Goal: Task Accomplishment & Management: Manage account settings

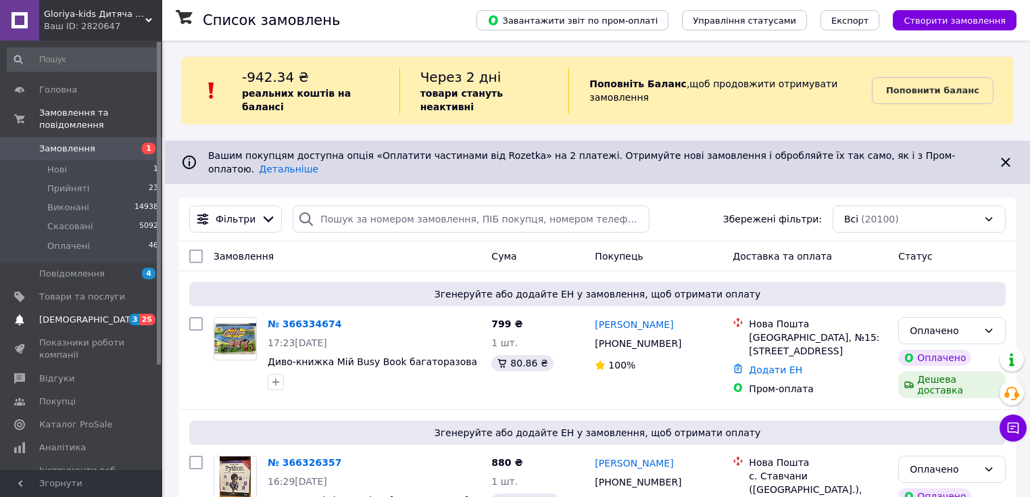
click at [74, 314] on span "[DEMOGRAPHIC_DATA]" at bounding box center [89, 320] width 100 height 12
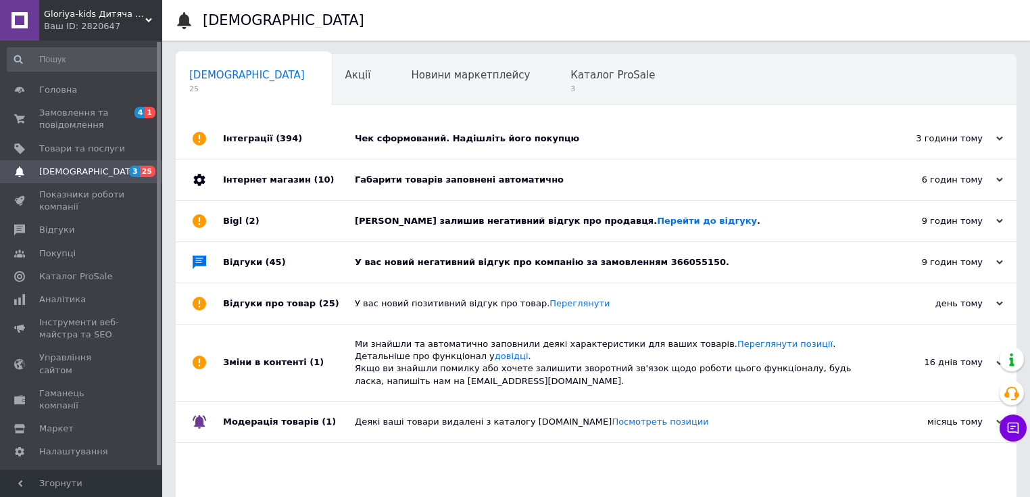
click at [455, 183] on div "Габарити товарів заповнені автоматично" at bounding box center [611, 180] width 513 height 12
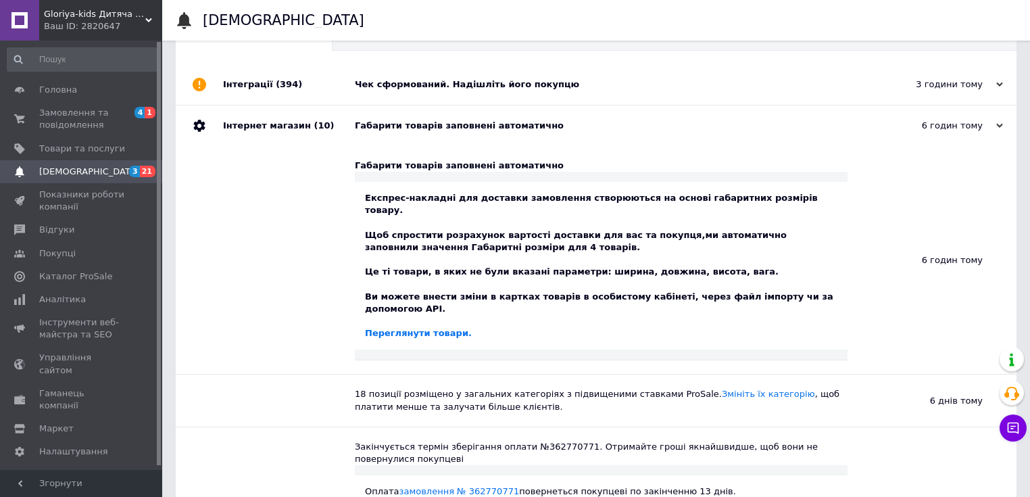
scroll to position [162, 0]
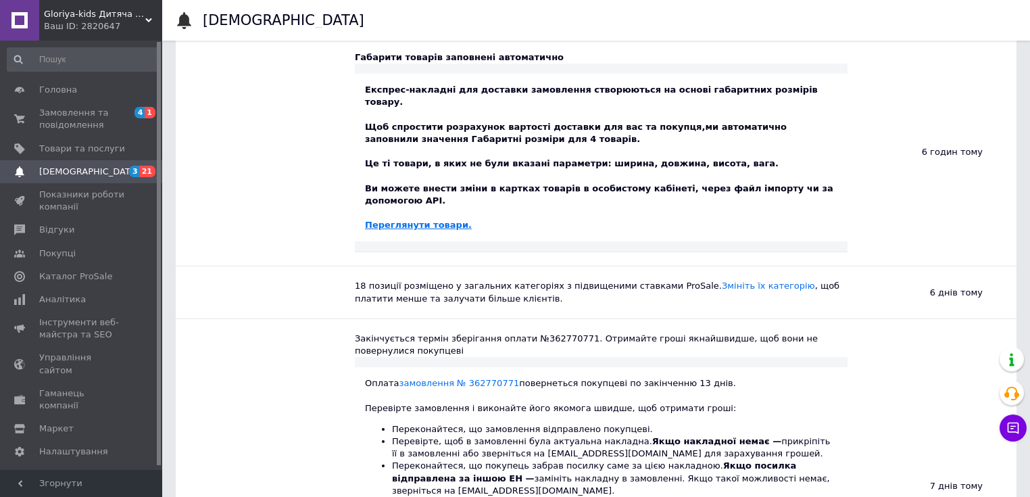
click at [424, 220] on link "Переглянути товари." at bounding box center [418, 225] width 107 height 10
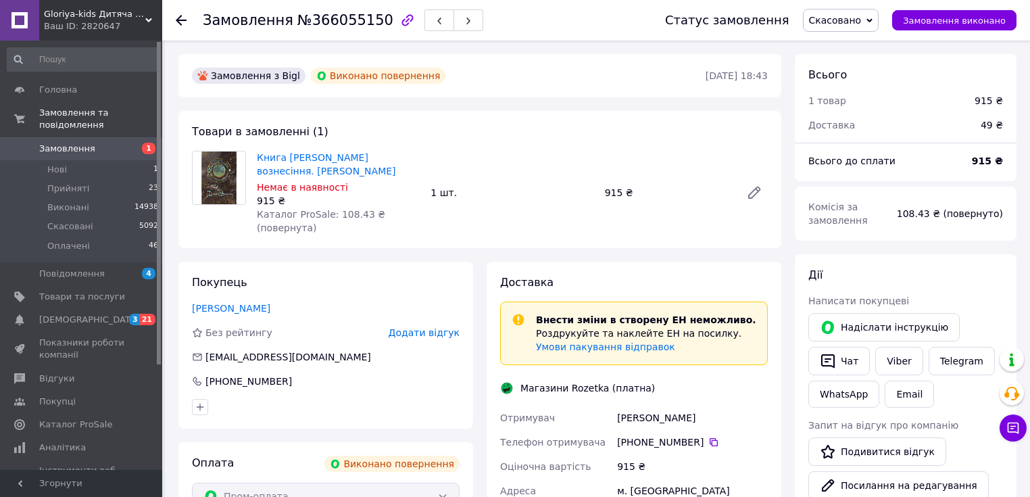
click at [184, 15] on icon at bounding box center [181, 20] width 11 height 11
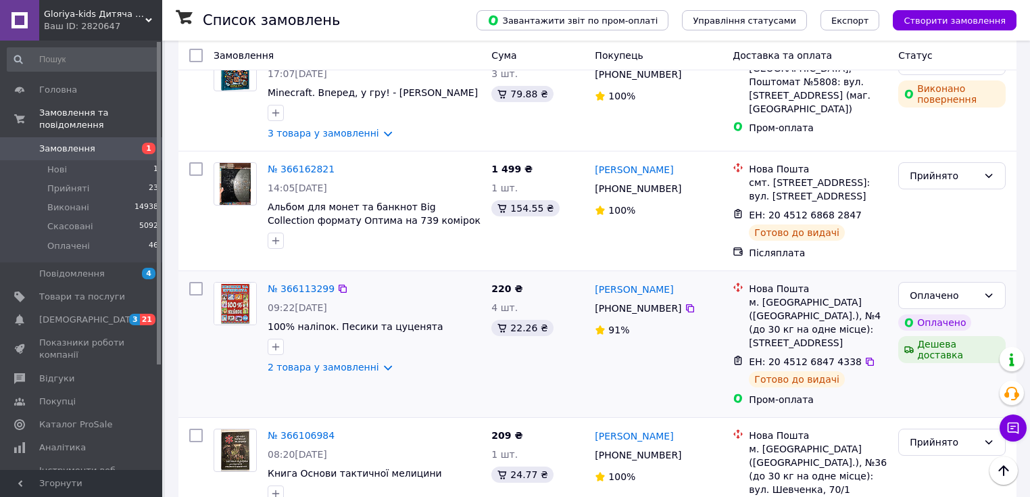
scroll to position [1784, 0]
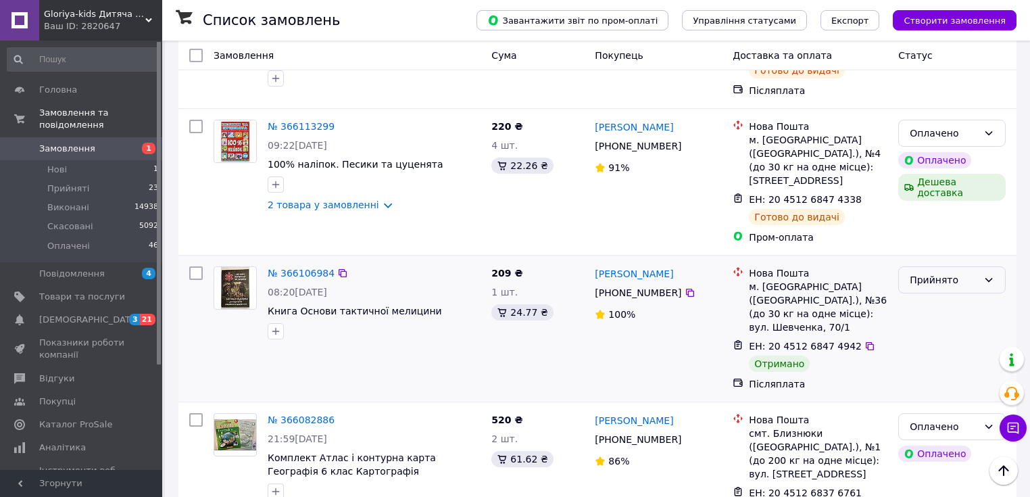
click at [938, 272] on div "Прийнято" at bounding box center [944, 279] width 68 height 15
click at [939, 201] on li "Виконано" at bounding box center [952, 205] width 106 height 24
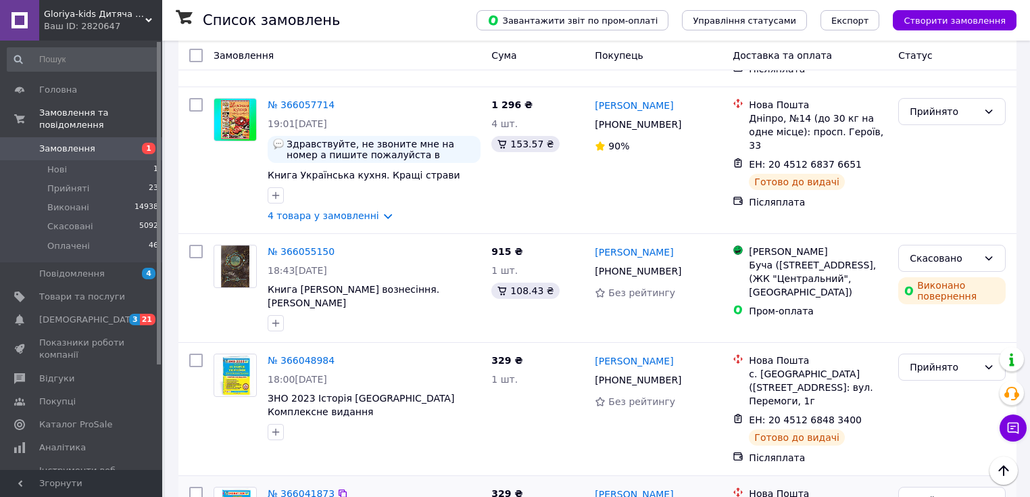
scroll to position [2391, 0]
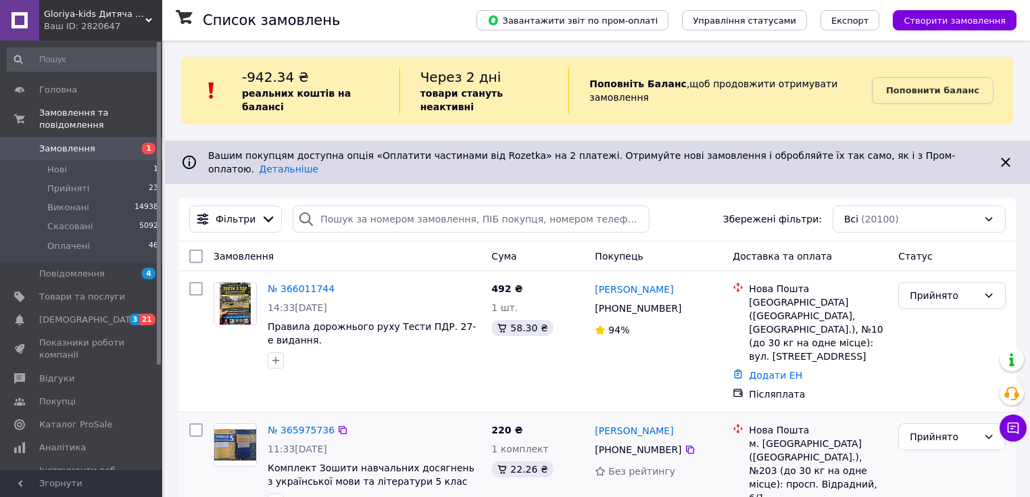
scroll to position [108, 0]
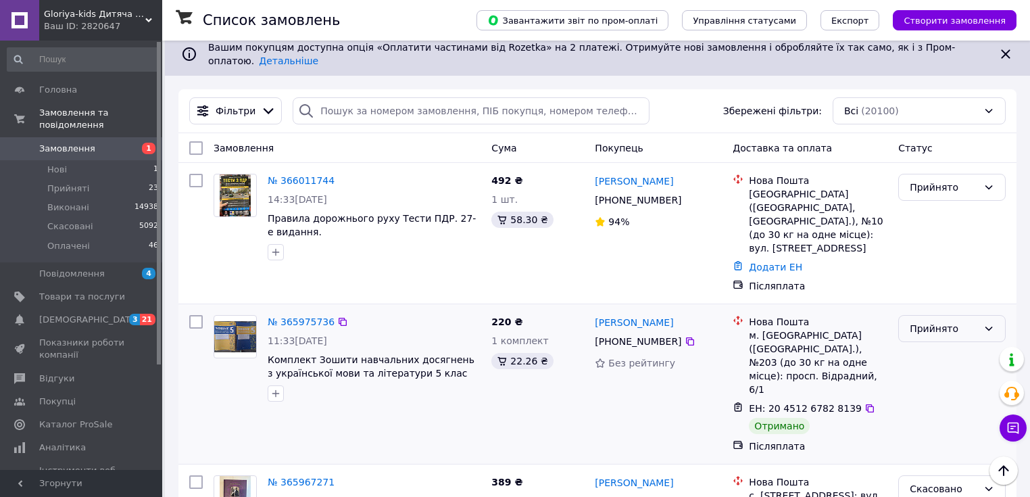
click at [942, 321] on div "Прийнято" at bounding box center [944, 328] width 68 height 15
click at [943, 325] on li "Виконано" at bounding box center [952, 320] width 106 height 24
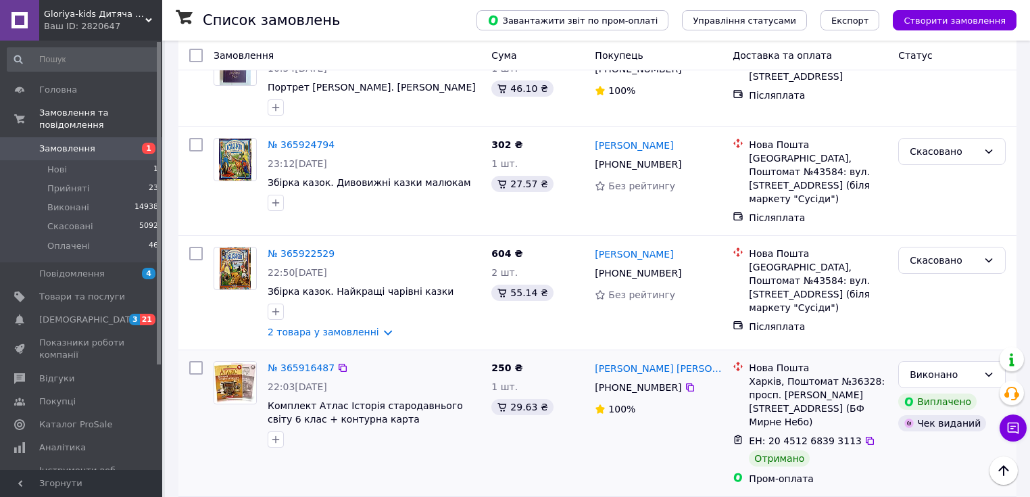
scroll to position [649, 0]
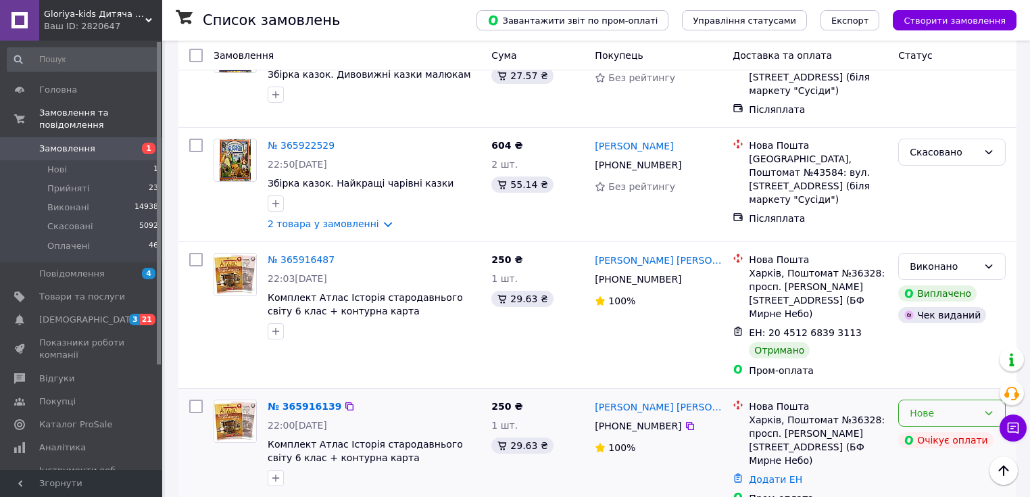
click at [927, 406] on div "Нове" at bounding box center [944, 413] width 68 height 15
click at [939, 400] on li "Скасовано" at bounding box center [952, 401] width 106 height 24
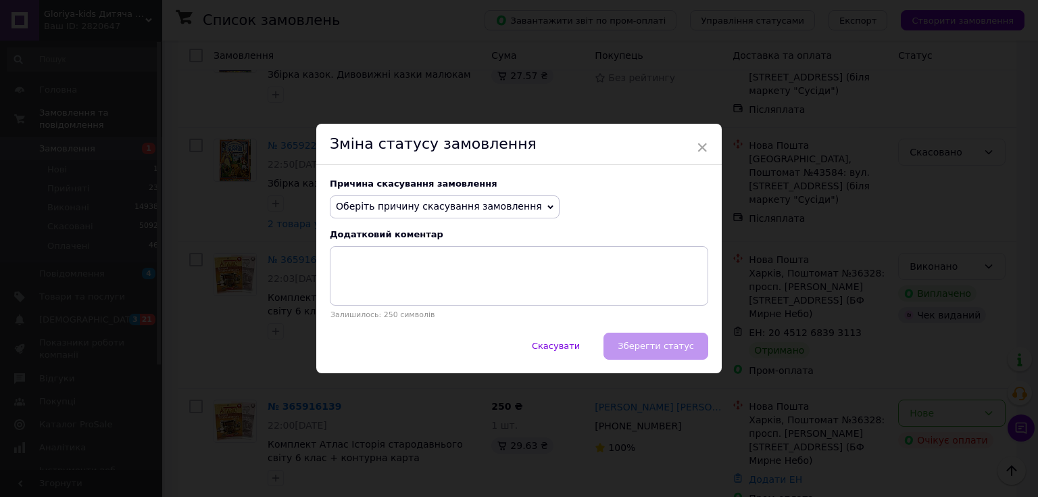
click at [491, 203] on span "Оберіть причину скасування замовлення" at bounding box center [439, 206] width 206 height 11
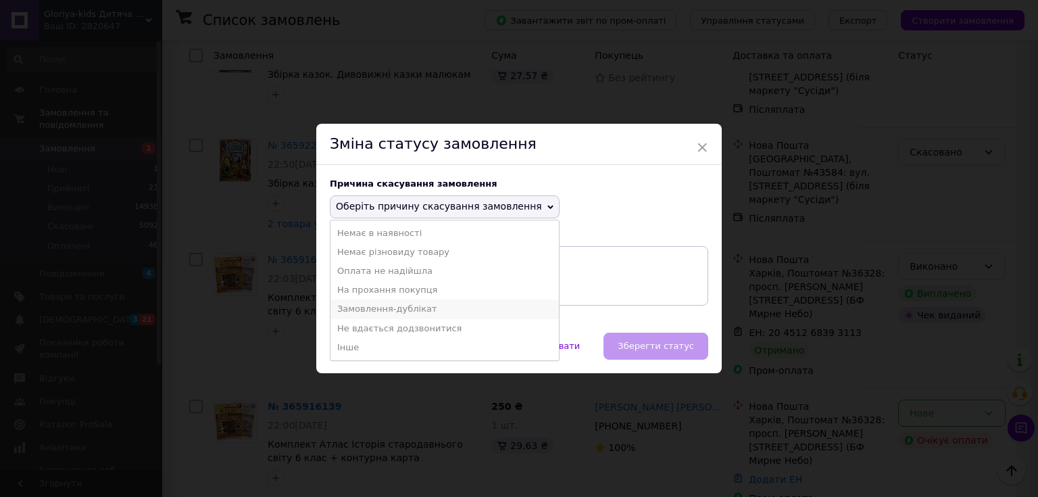
click at [457, 309] on li "Замовлення-дублікат" at bounding box center [444, 308] width 228 height 19
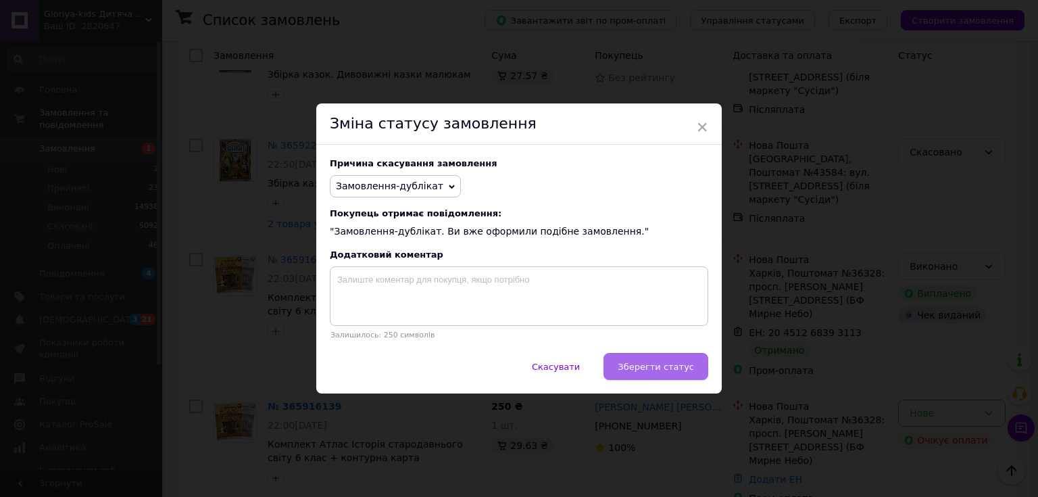
click at [673, 367] on span "Зберегти статус" at bounding box center [656, 367] width 76 height 10
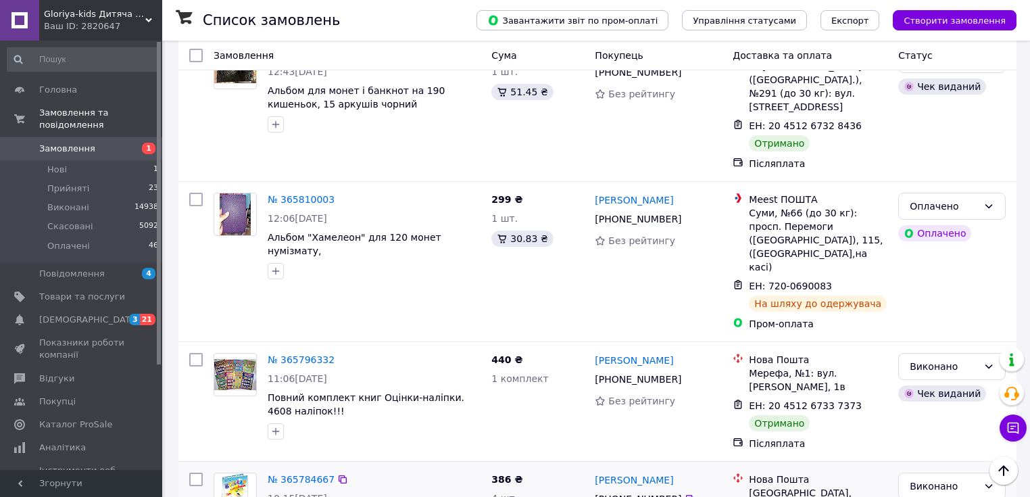
scroll to position [2325, 0]
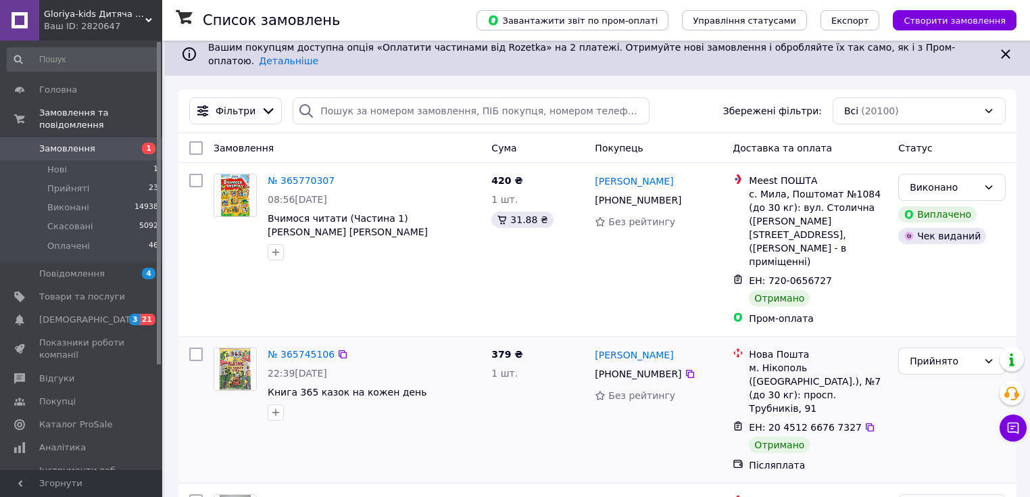
scroll to position [162, 0]
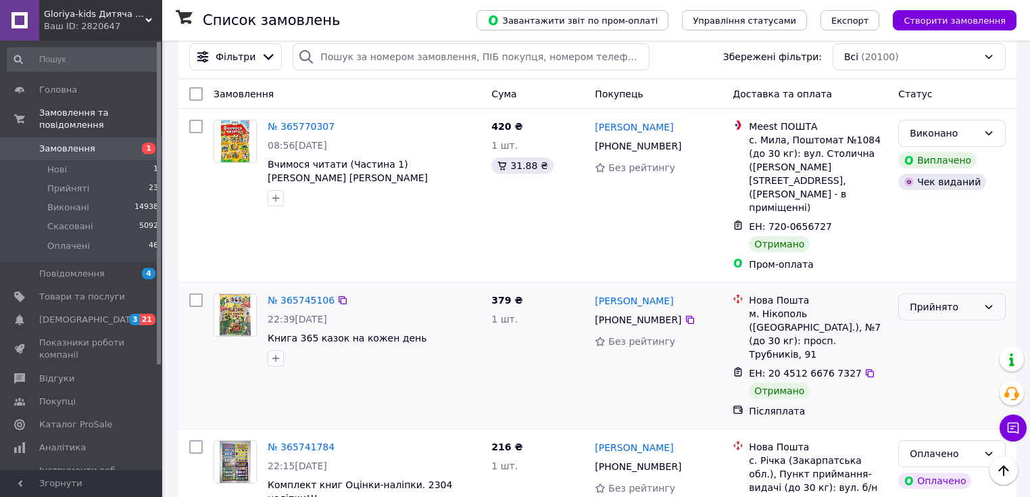
click at [946, 299] on div "Прийнято" at bounding box center [944, 306] width 68 height 15
click at [942, 289] on li "Виконано" at bounding box center [952, 285] width 106 height 24
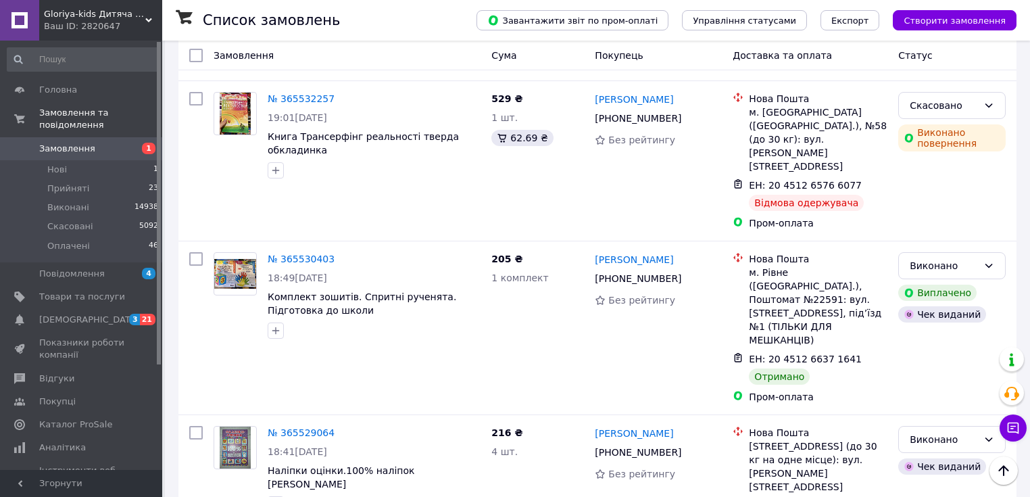
scroll to position [2420, 0]
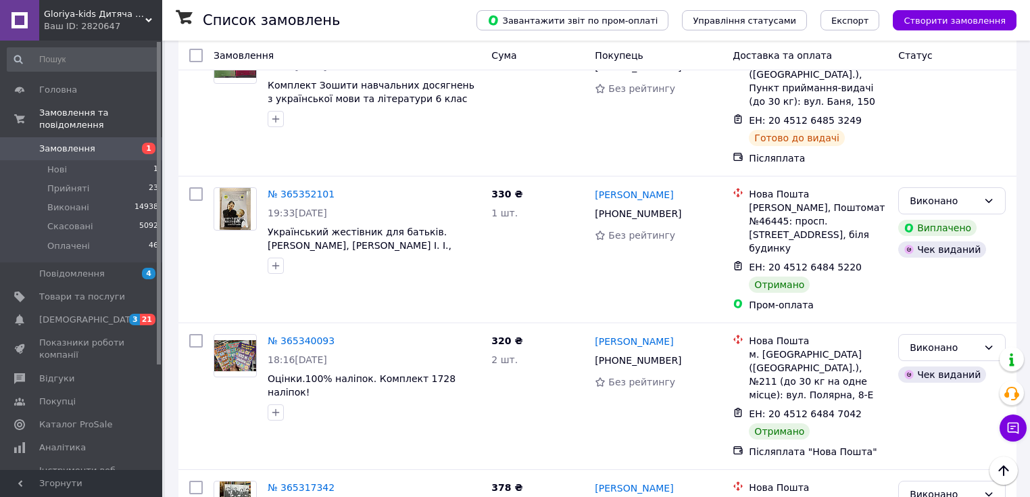
scroll to position [2399, 0]
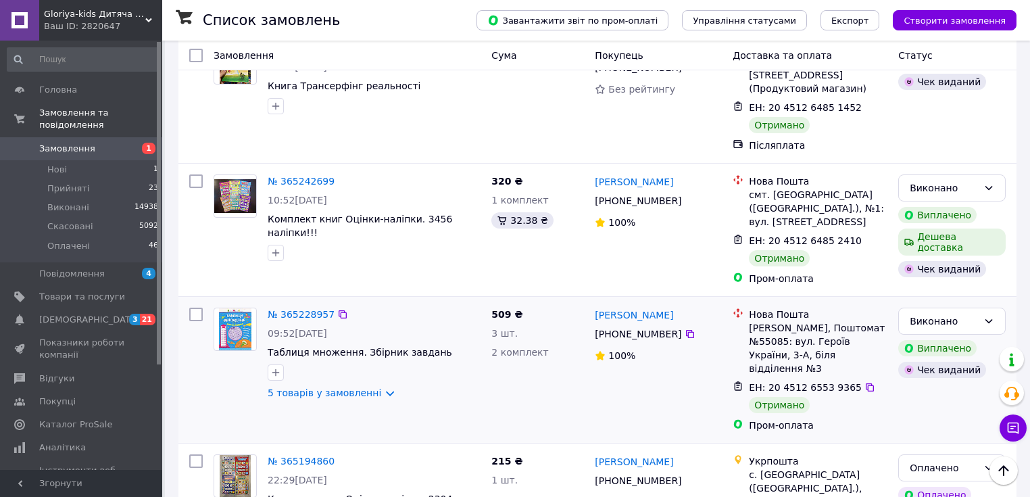
scroll to position [1027, 0]
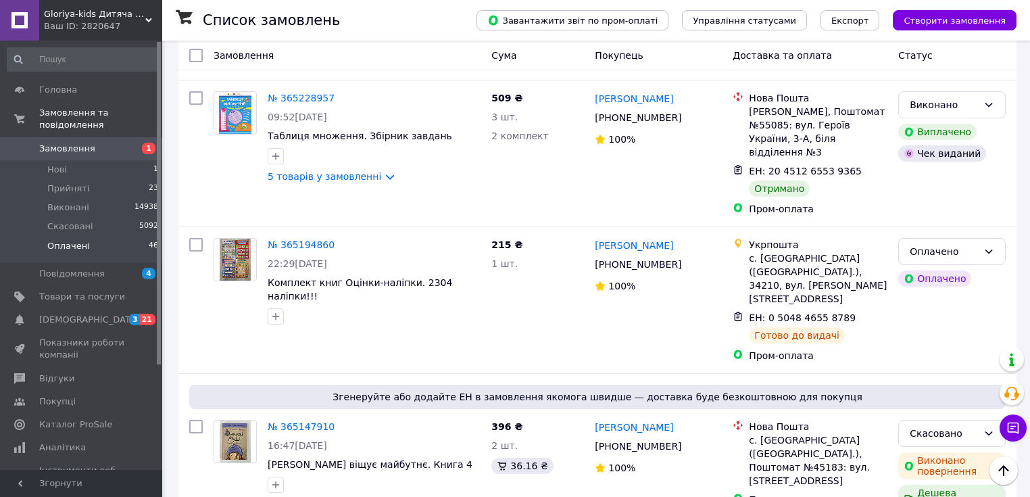
click at [81, 240] on span "Оплачені" at bounding box center [68, 246] width 43 height 12
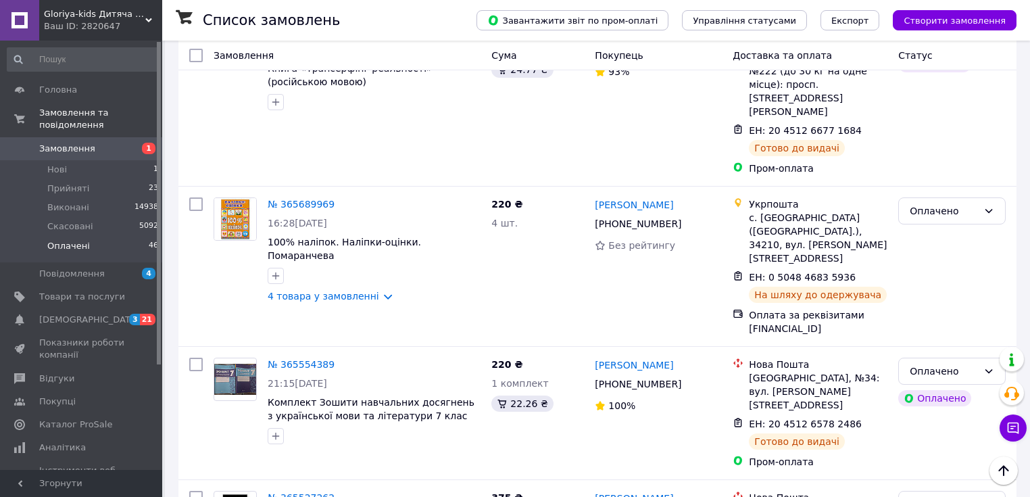
scroll to position [2534, 0]
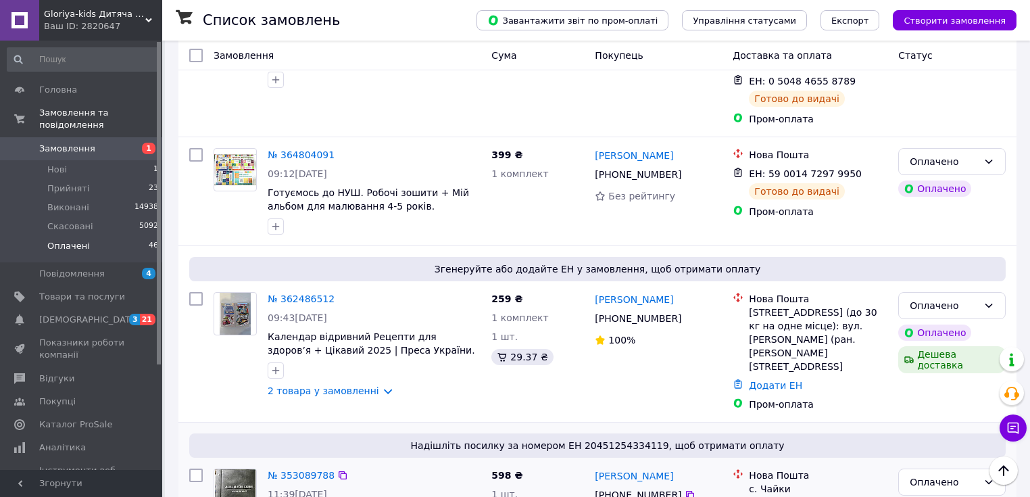
scroll to position [378, 0]
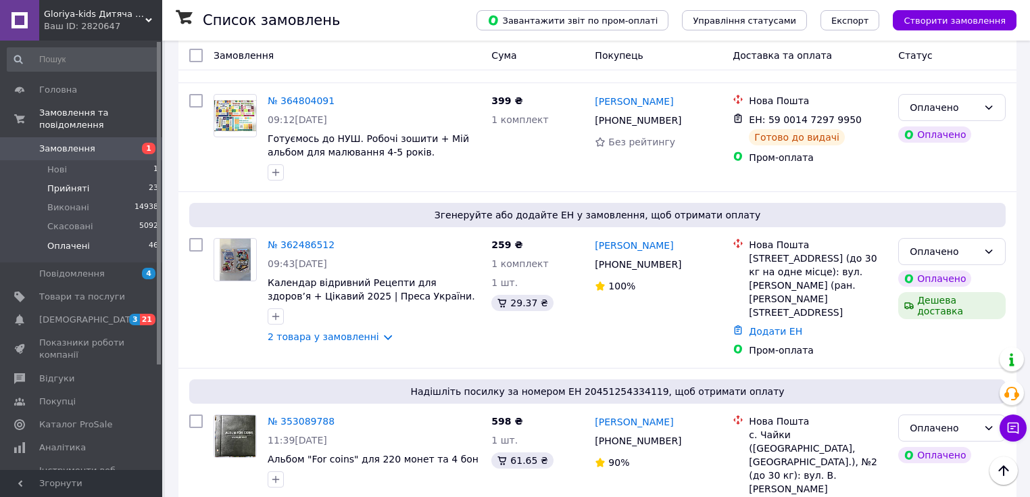
click at [68, 182] on span "Прийняті" at bounding box center [68, 188] width 42 height 12
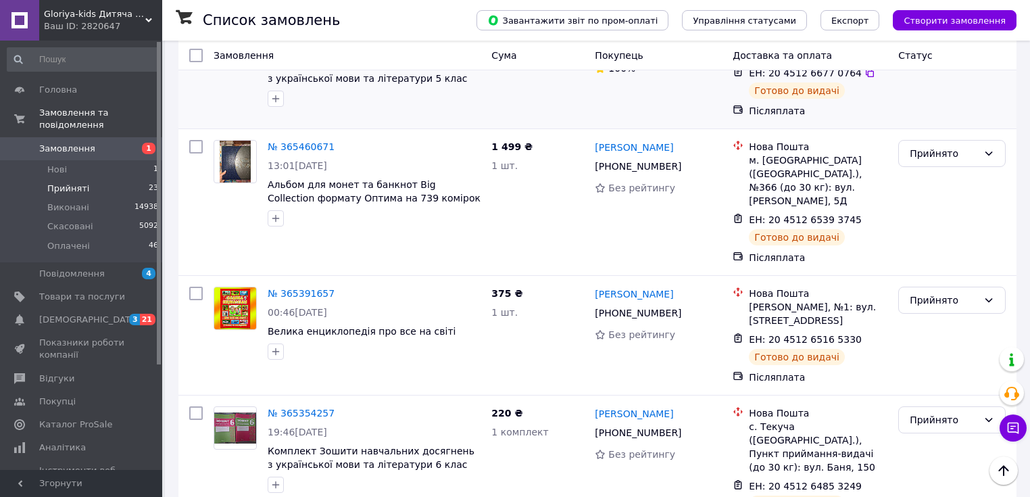
scroll to position [2109, 0]
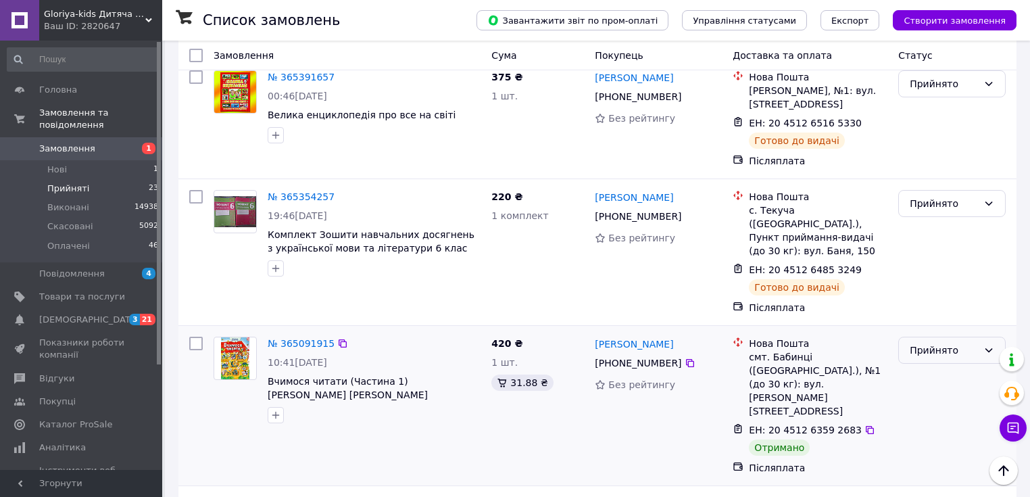
click at [944, 343] on div "Прийнято" at bounding box center [944, 350] width 68 height 15
click at [943, 281] on li "Виконано" at bounding box center [952, 278] width 106 height 24
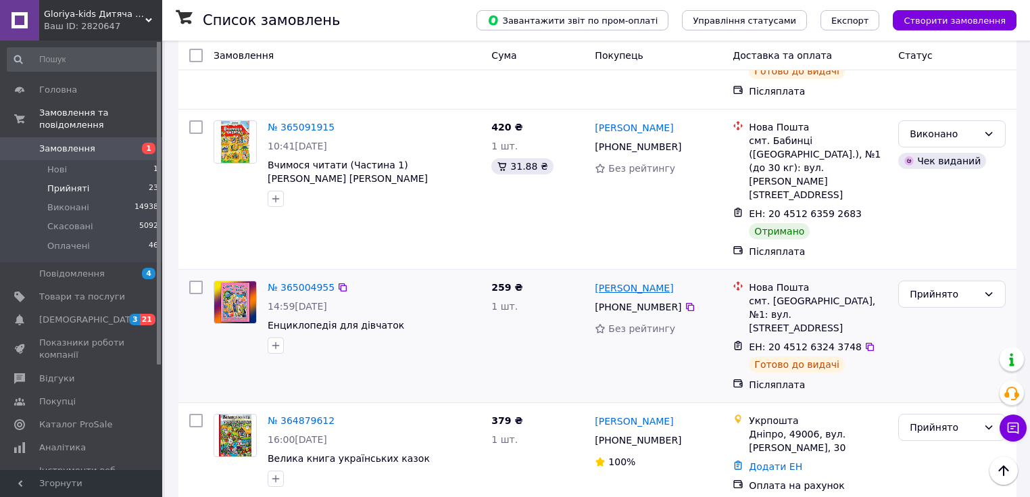
scroll to position [2337, 0]
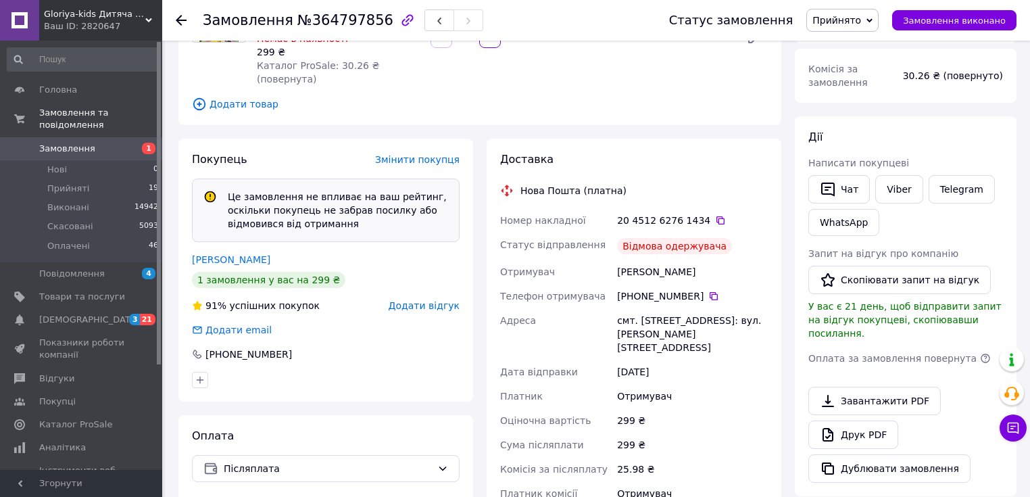
scroll to position [249, 0]
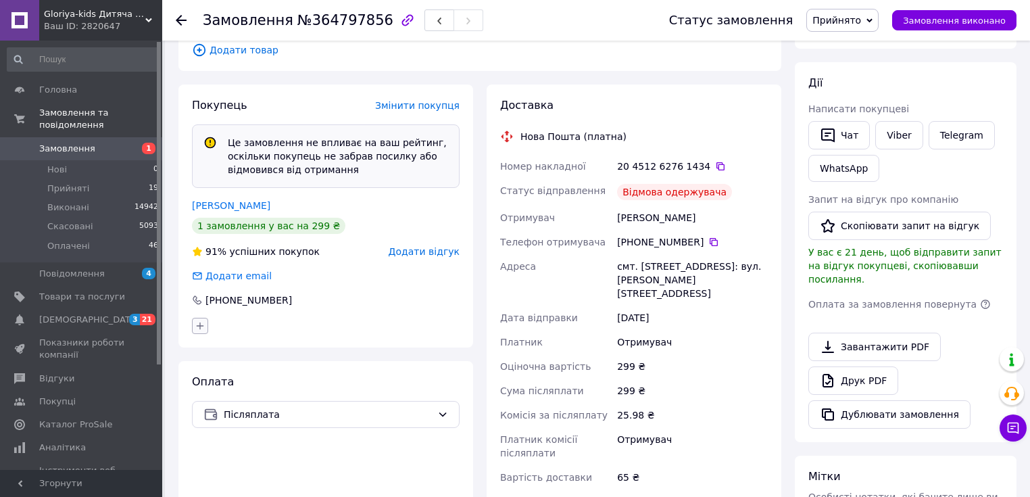
click at [195, 320] on icon "button" at bounding box center [200, 325] width 11 height 11
click at [205, 405] on input "Чорний список" at bounding box center [203, 409] width 9 height 9
checkbox input "true"
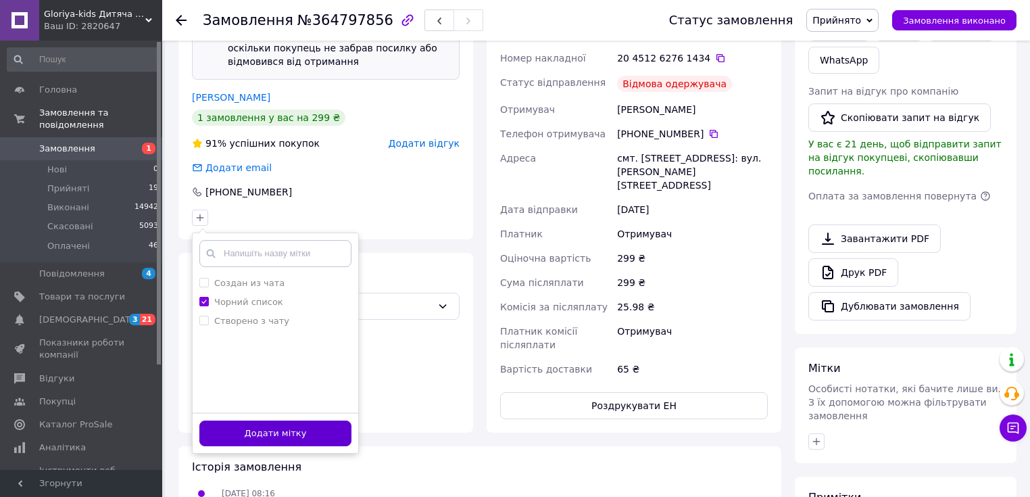
click at [260, 421] on button "Додати мітку" at bounding box center [275, 433] width 152 height 26
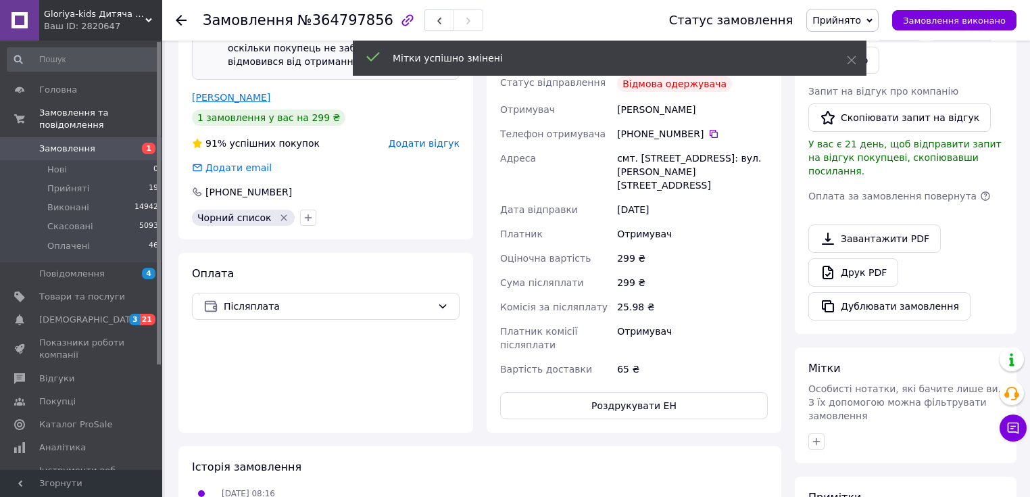
click at [233, 92] on link "Гела Мирослава" at bounding box center [231, 97] width 78 height 11
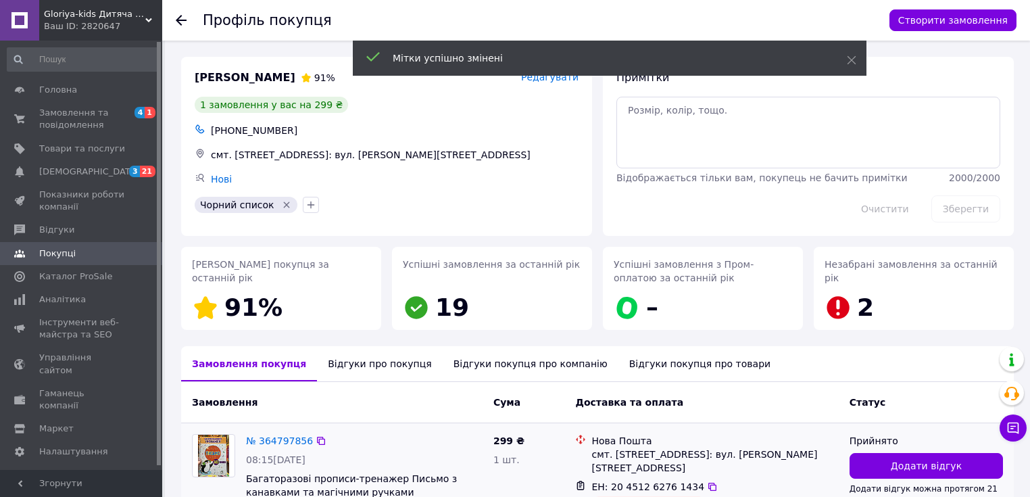
scroll to position [54, 0]
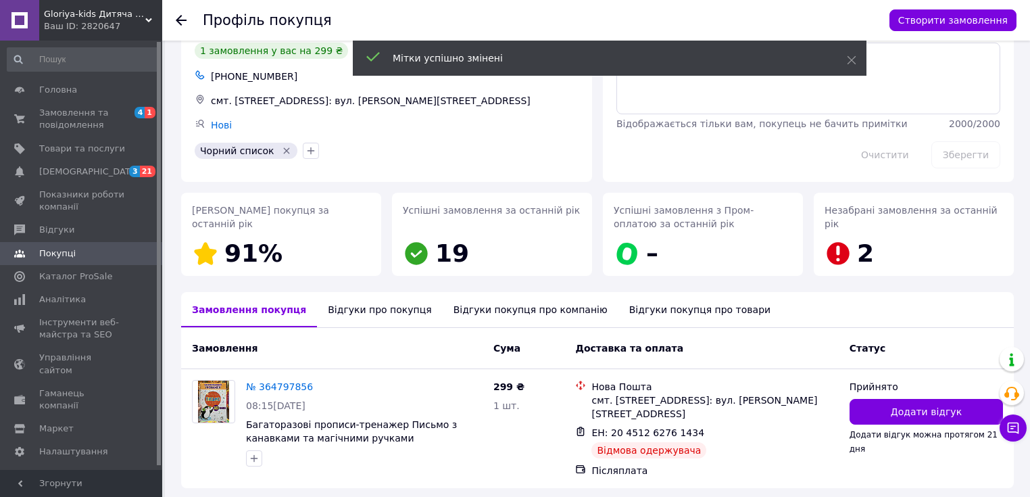
click at [383, 306] on div "Відгуки про покупця" at bounding box center [379, 309] width 125 height 35
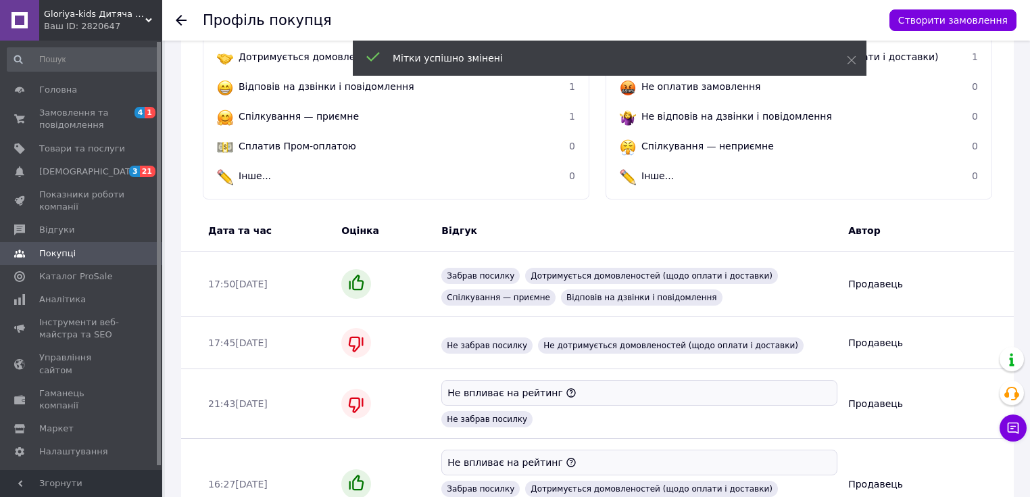
scroll to position [172, 0]
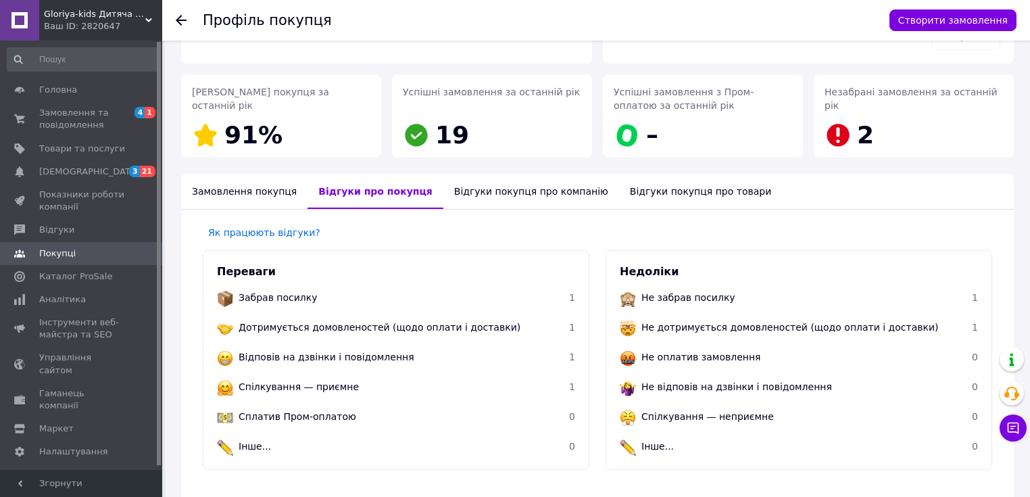
click at [233, 193] on div "Замовлення покупця" at bounding box center [244, 191] width 126 height 35
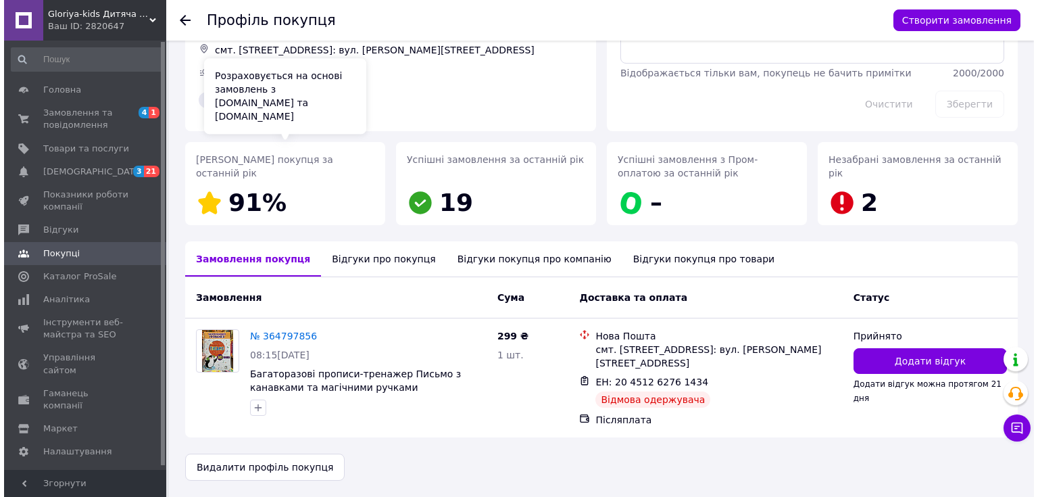
scroll to position [105, 0]
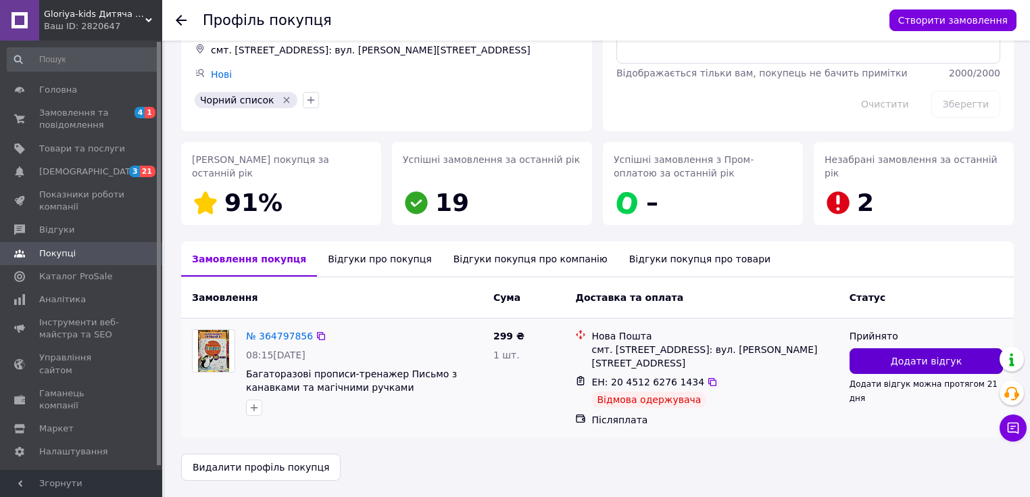
click at [923, 359] on span "Додати відгук" at bounding box center [926, 361] width 71 height 14
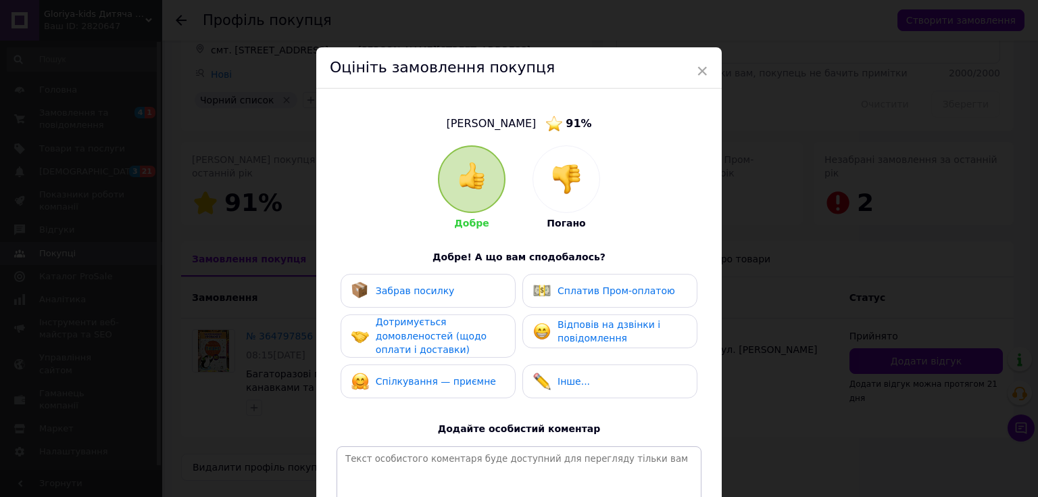
click at [570, 168] on img at bounding box center [566, 179] width 30 height 30
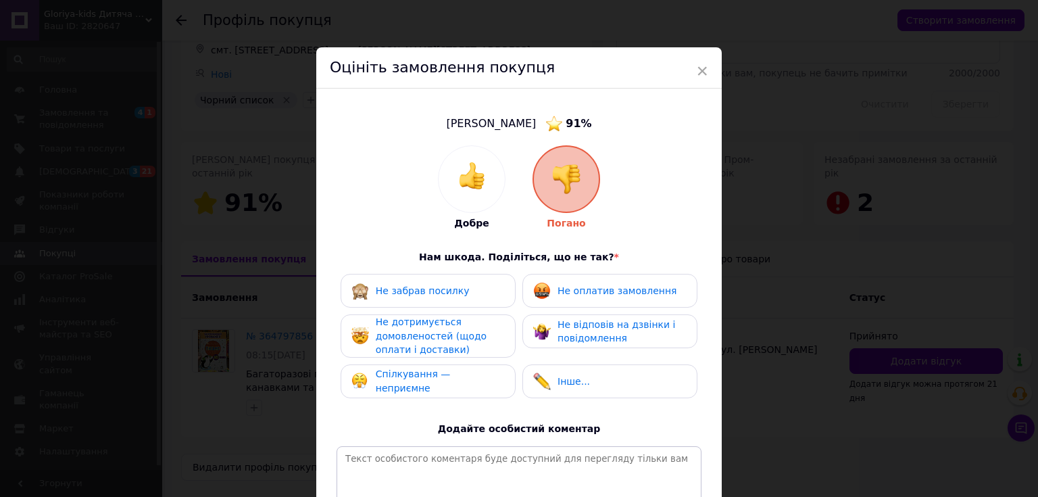
click at [576, 285] on span "Не оплатив замовлення" at bounding box center [617, 290] width 119 height 11
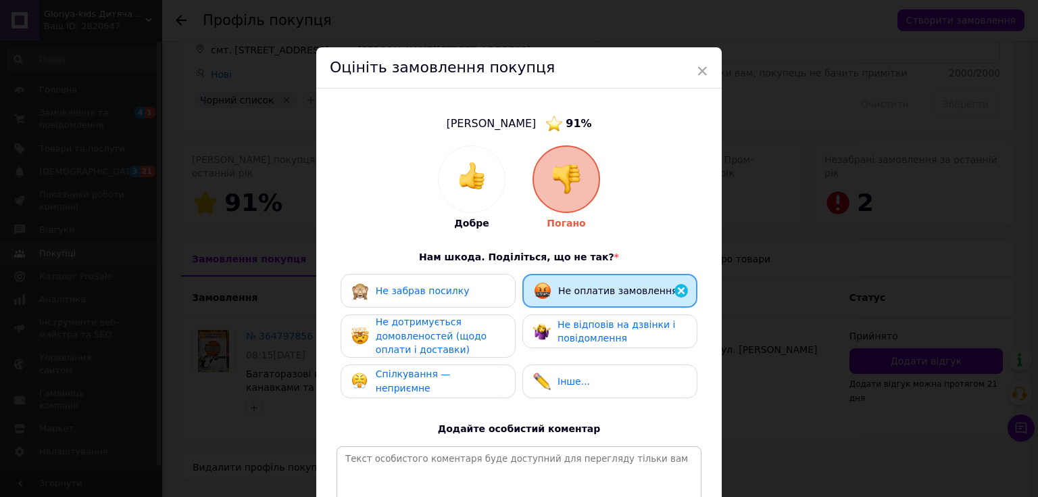
click at [412, 289] on span "Не забрав посилку" at bounding box center [423, 290] width 94 height 11
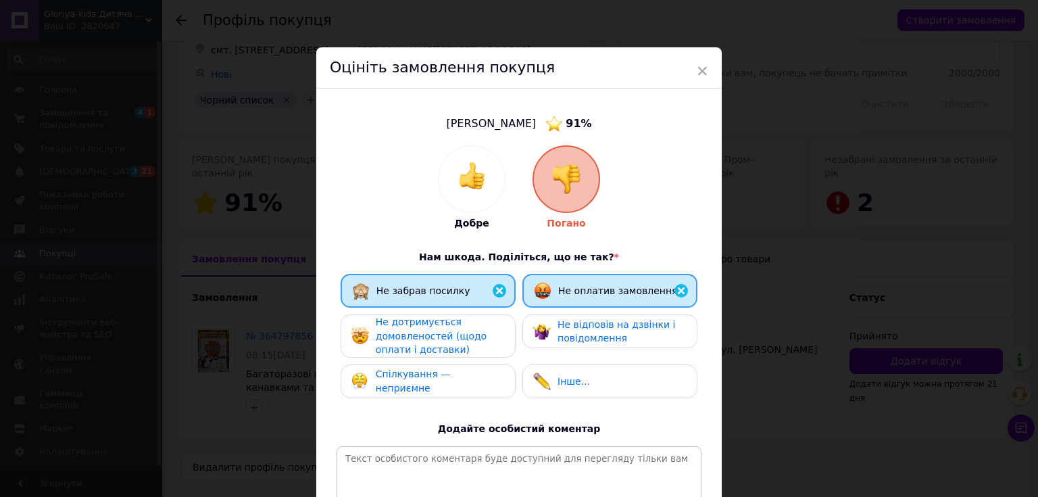
click at [419, 331] on span "Не дотримується домовленостей (щодо оплати і доставки)" at bounding box center [431, 335] width 111 height 39
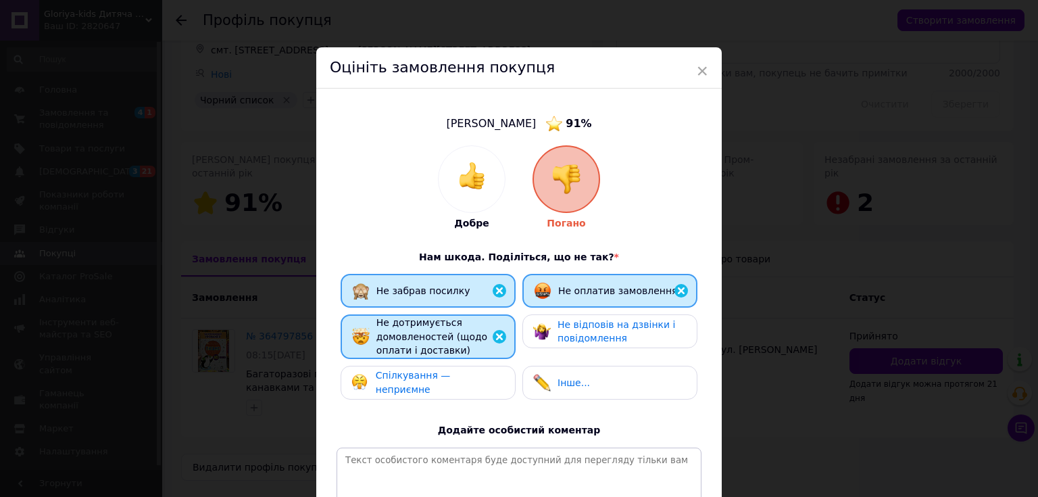
click at [611, 330] on span "Не відповів на дзвінки і повідомлення" at bounding box center [617, 331] width 118 height 25
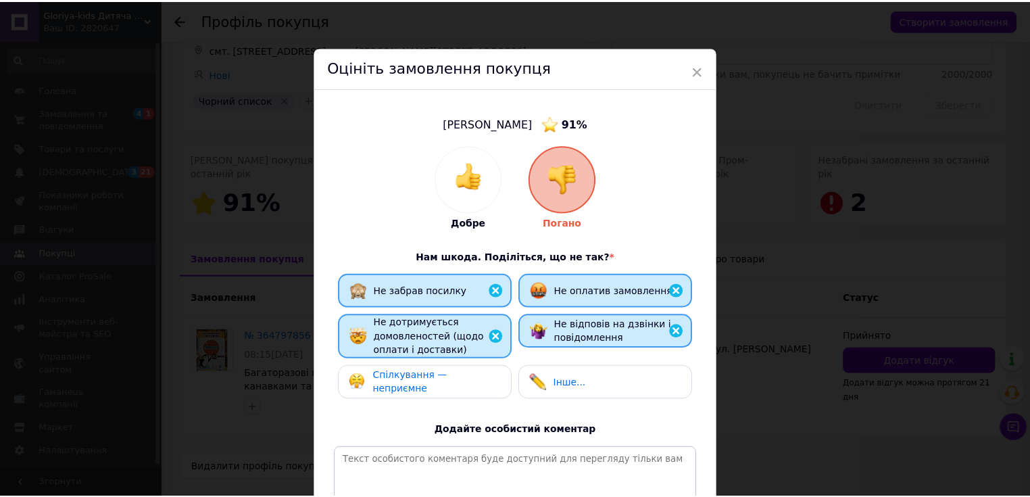
scroll to position [173, 0]
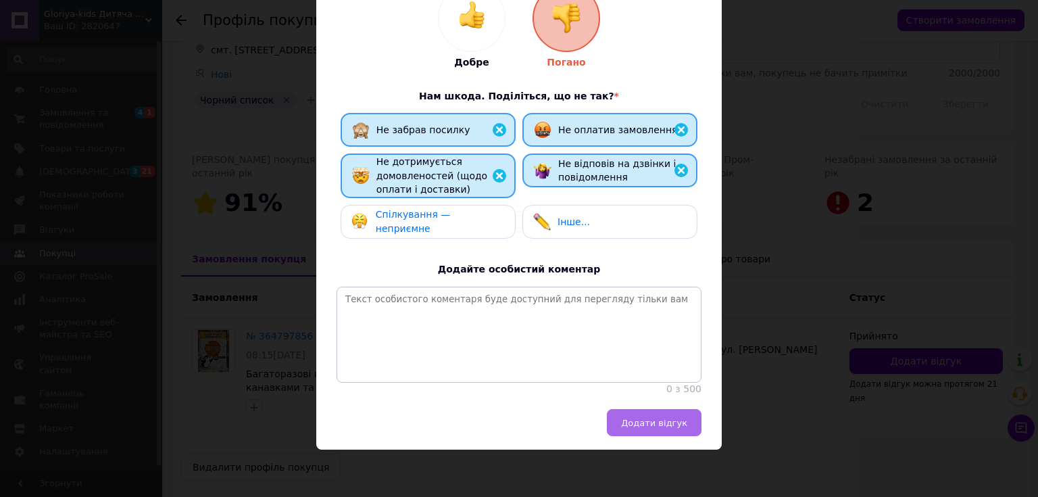
click at [665, 427] on span "Додати відгук" at bounding box center [654, 423] width 66 height 10
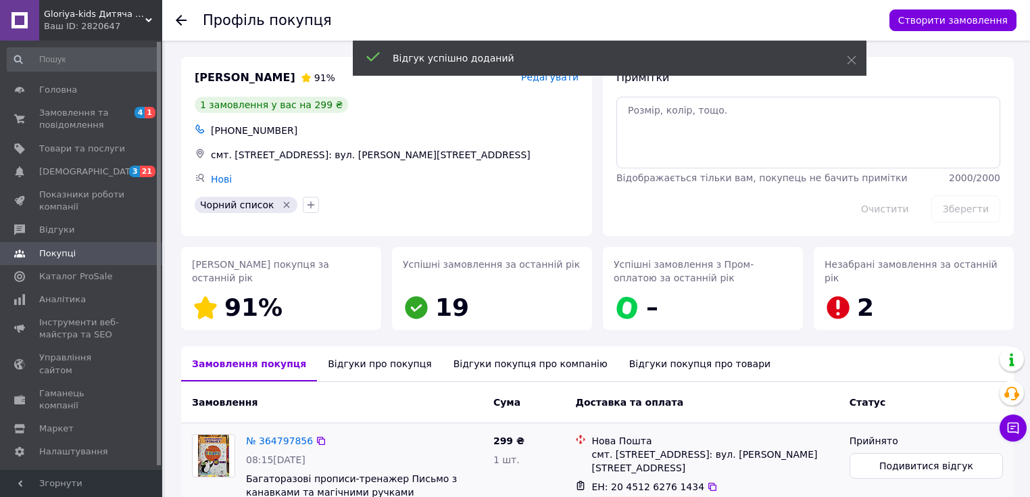
scroll to position [105, 0]
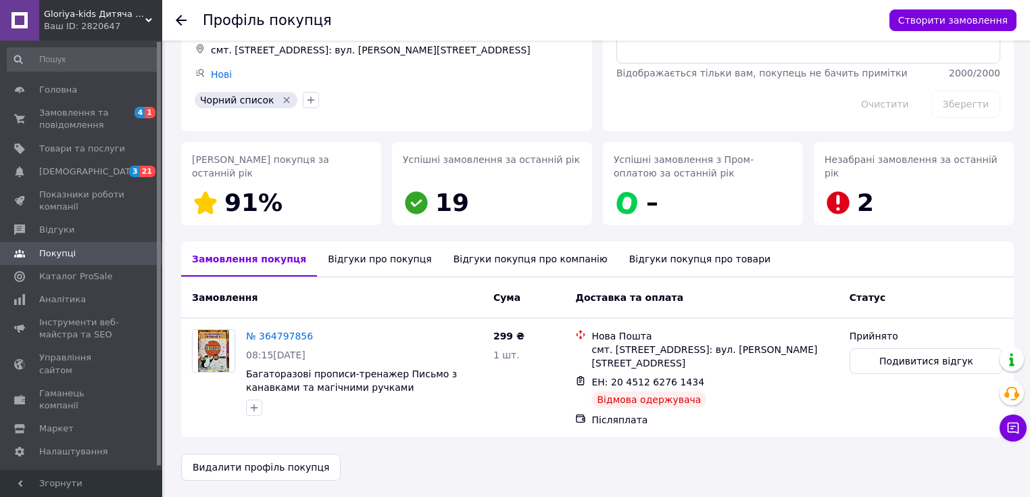
click at [180, 19] on use at bounding box center [181, 20] width 11 height 11
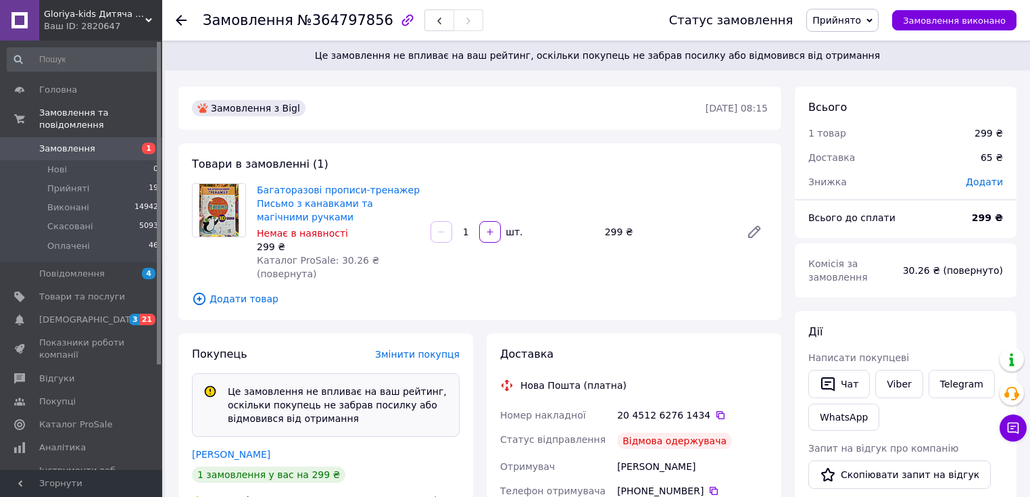
click at [854, 22] on span "Прийнято" at bounding box center [836, 20] width 49 height 11
click at [856, 62] on li "Скасовано" at bounding box center [842, 67] width 71 height 20
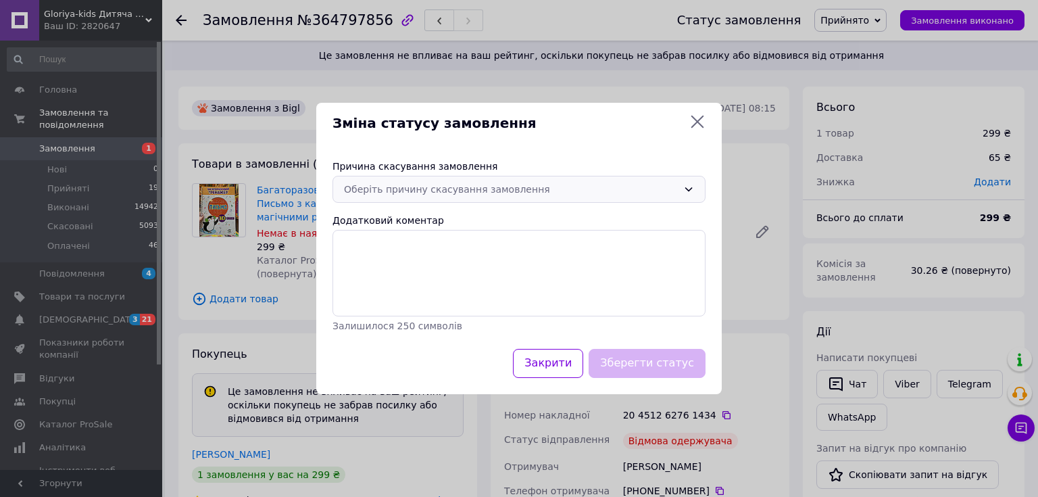
click at [474, 193] on div "Оберіть причину скасування замовлення" at bounding box center [511, 189] width 334 height 15
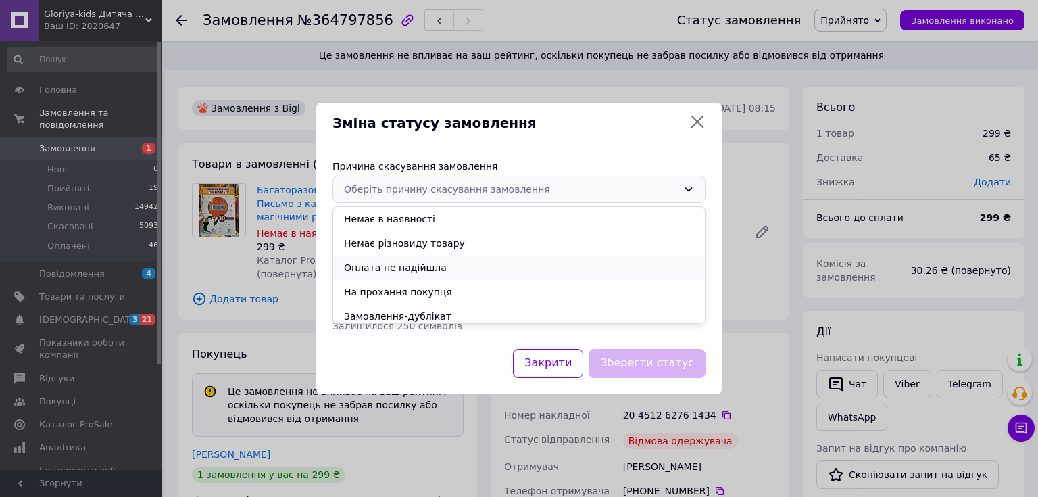
click at [455, 262] on li "Оплата не надійшла" at bounding box center [519, 267] width 372 height 24
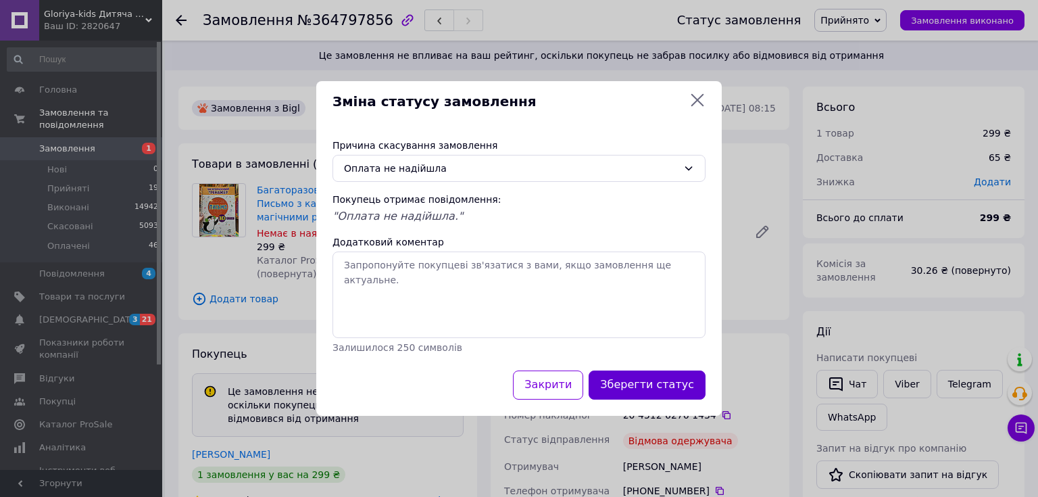
click at [662, 383] on button "Зберегти статус" at bounding box center [647, 384] width 117 height 29
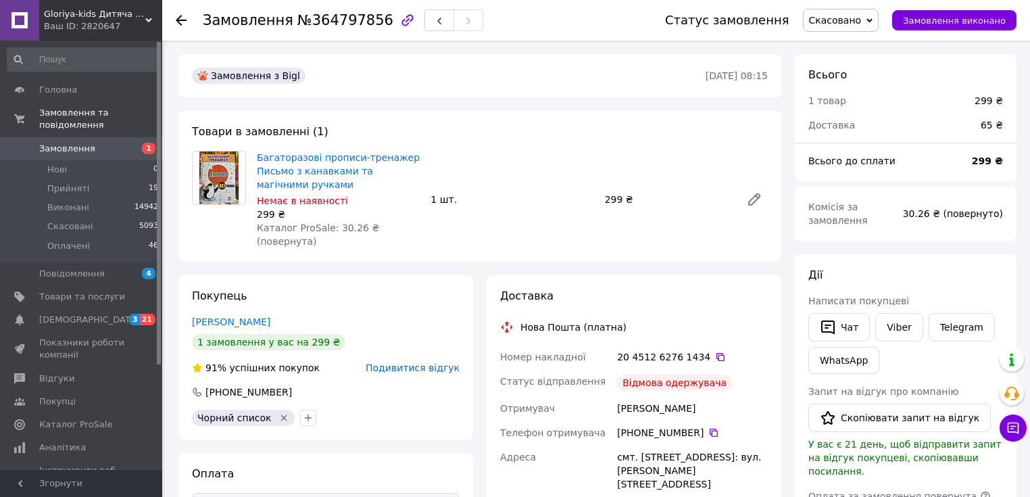
click at [184, 20] on use at bounding box center [181, 20] width 11 height 11
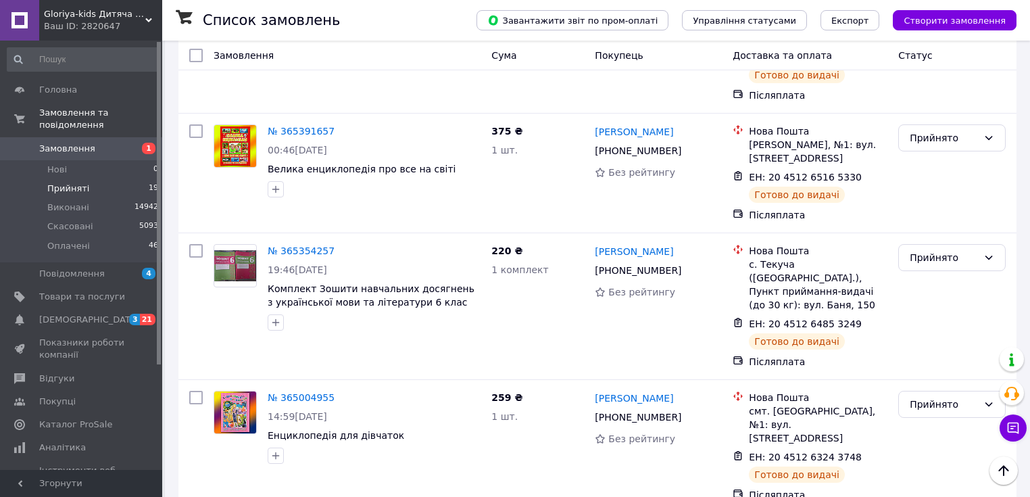
scroll to position [2203, 0]
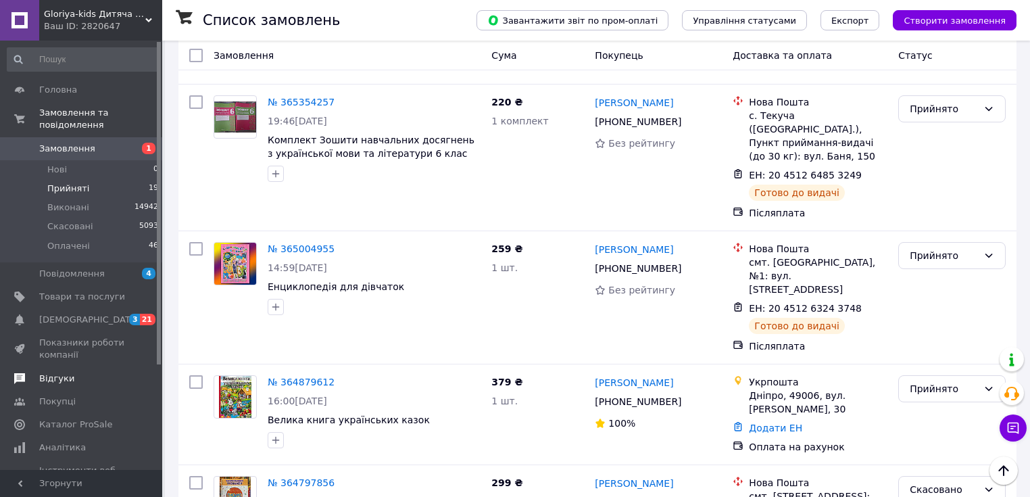
click at [62, 372] on span "Відгуки" at bounding box center [56, 378] width 35 height 12
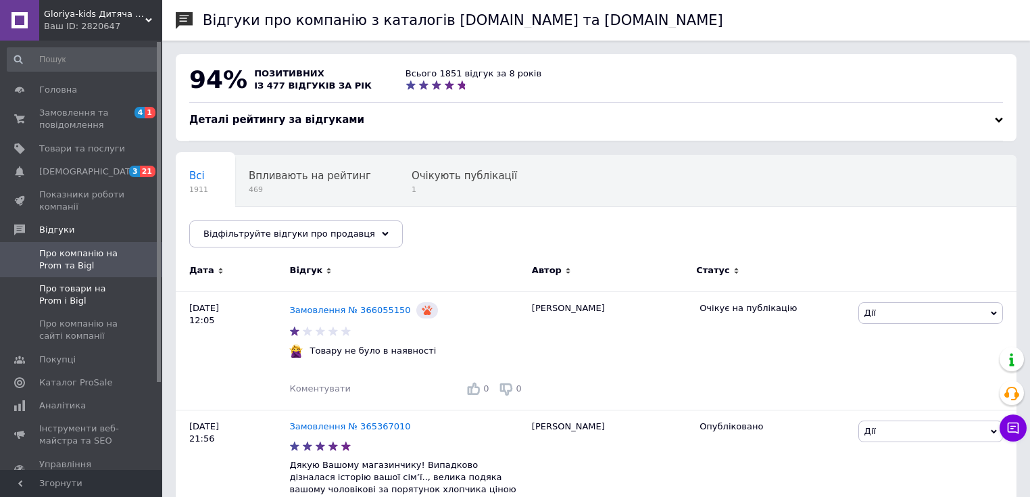
click at [103, 289] on span "Про товари на Prom і Bigl" at bounding box center [82, 295] width 86 height 24
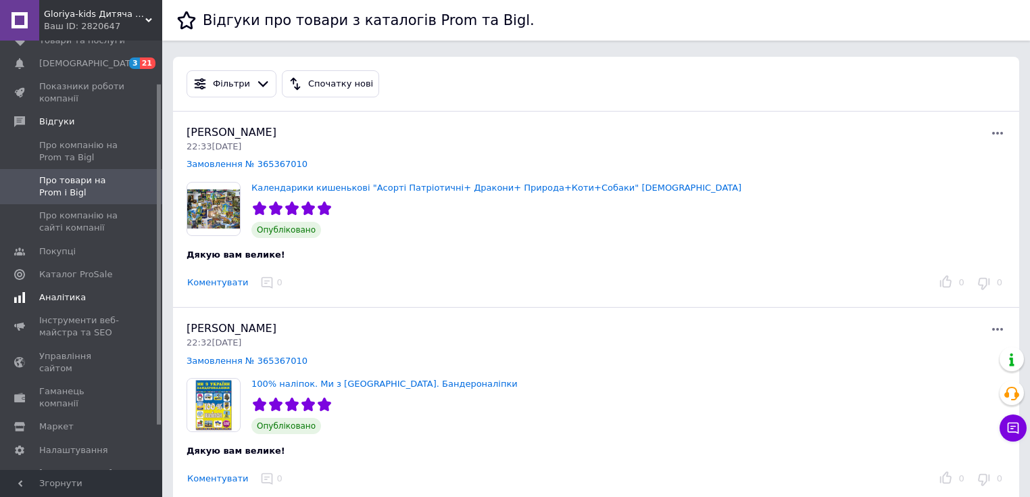
scroll to position [110, 0]
click at [70, 230] on span "Про компанію на сайті компанії" at bounding box center [82, 219] width 86 height 24
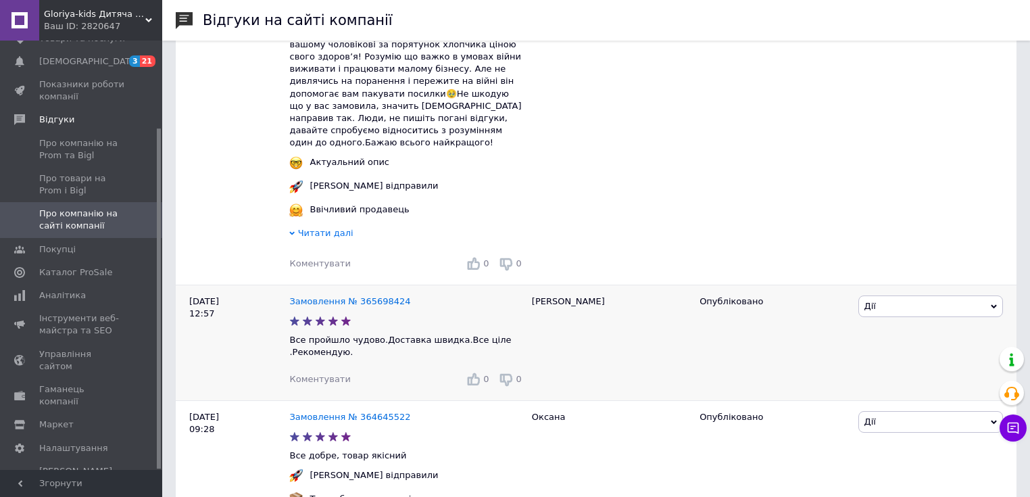
scroll to position [324, 0]
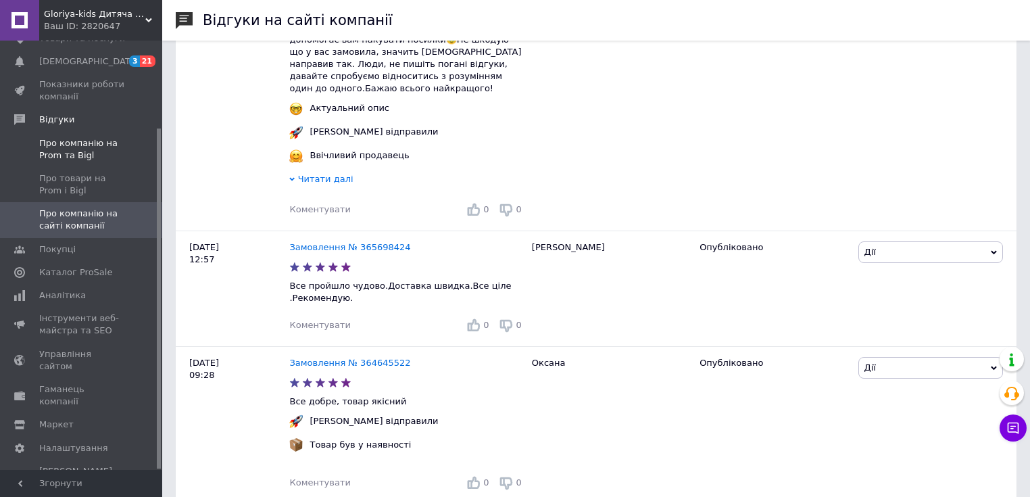
click at [68, 148] on span "Про компанію на Prom та Bigl" at bounding box center [82, 149] width 86 height 24
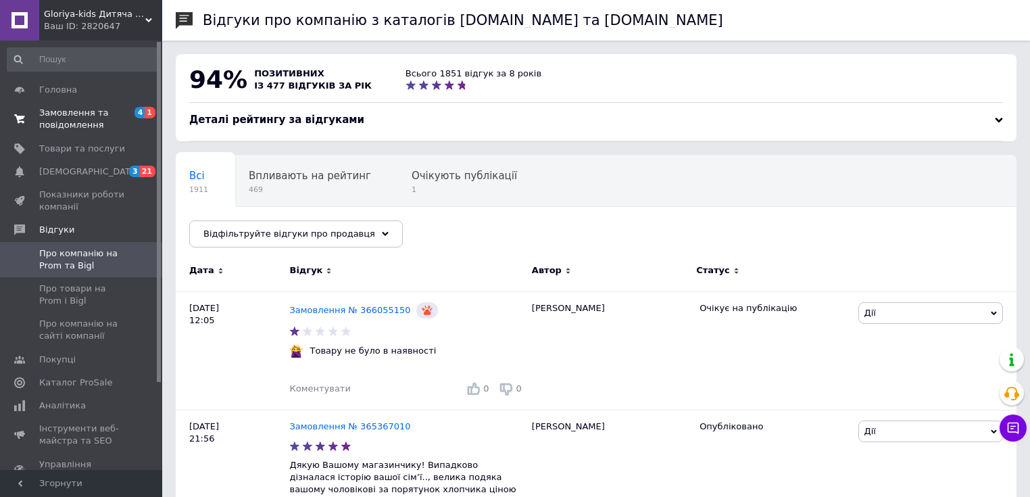
click at [66, 114] on span "Замовлення та повідомлення" at bounding box center [82, 119] width 86 height 24
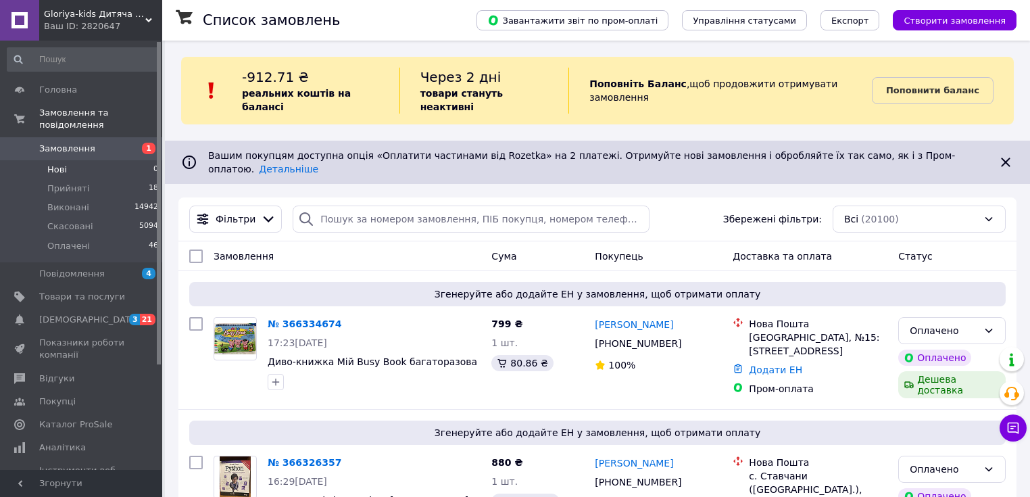
click at [57, 164] on span "Нові" at bounding box center [57, 170] width 20 height 12
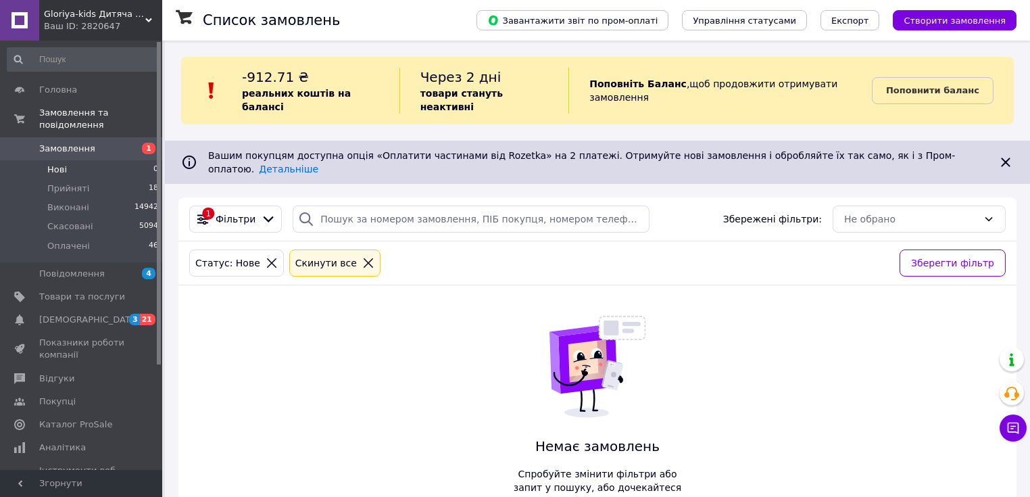
click at [364, 258] on icon at bounding box center [368, 262] width 9 height 9
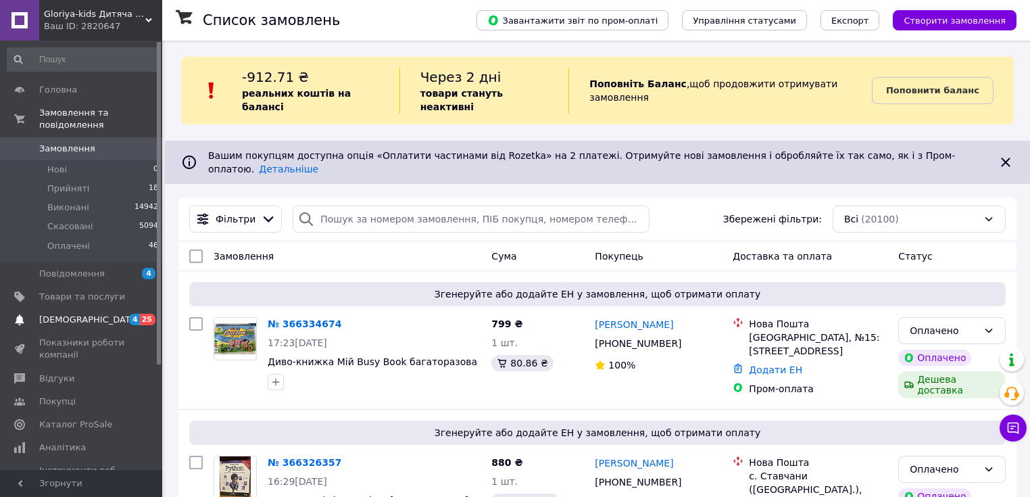
click at [85, 314] on span "[DEMOGRAPHIC_DATA]" at bounding box center [89, 320] width 100 height 12
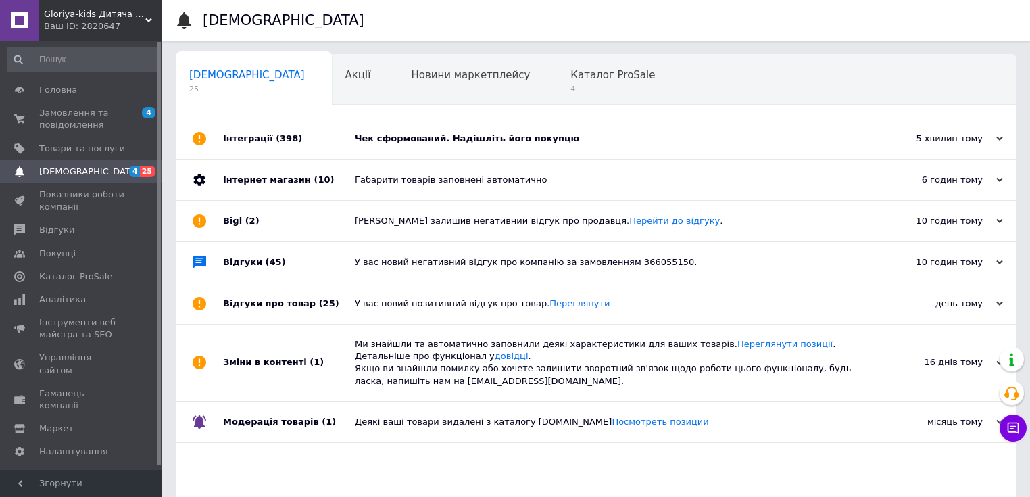
click at [435, 137] on div "Чек сформований. Надішліть його покупцю" at bounding box center [611, 138] width 513 height 12
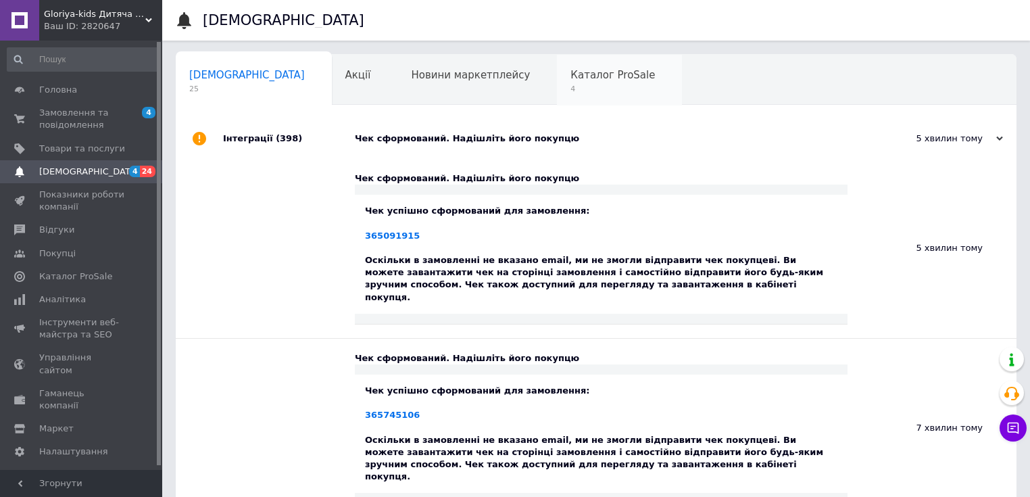
click at [570, 76] on span "Каталог ProSale" at bounding box center [612, 75] width 84 height 12
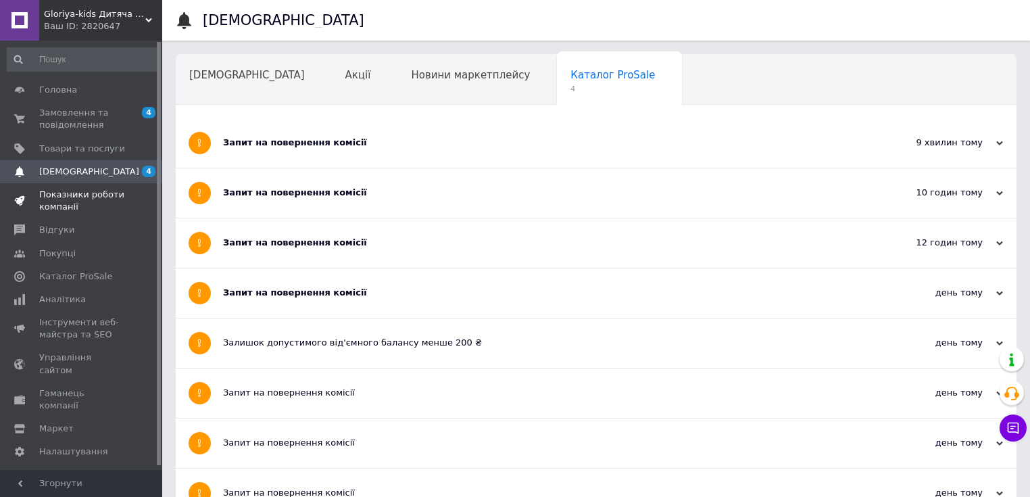
click at [72, 193] on span "Показники роботи компанії" at bounding box center [82, 201] width 86 height 24
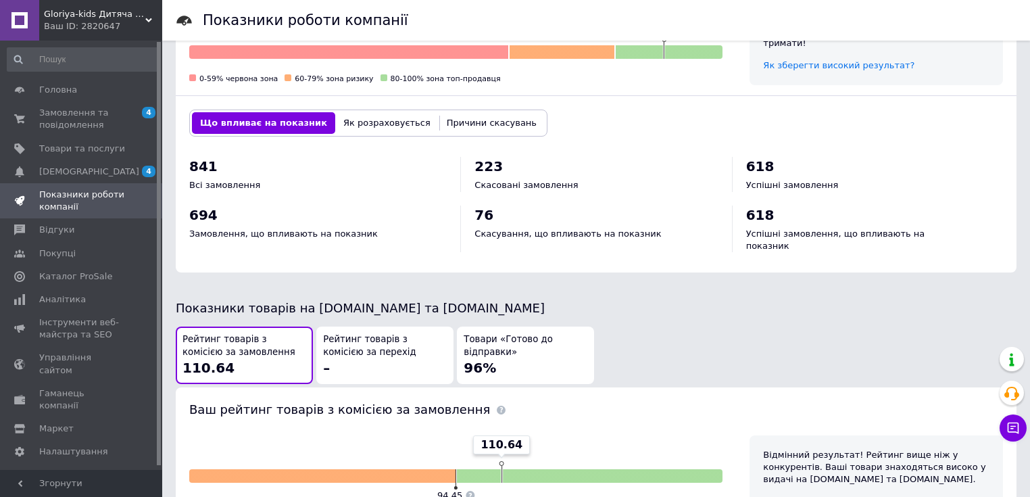
scroll to position [698, 0]
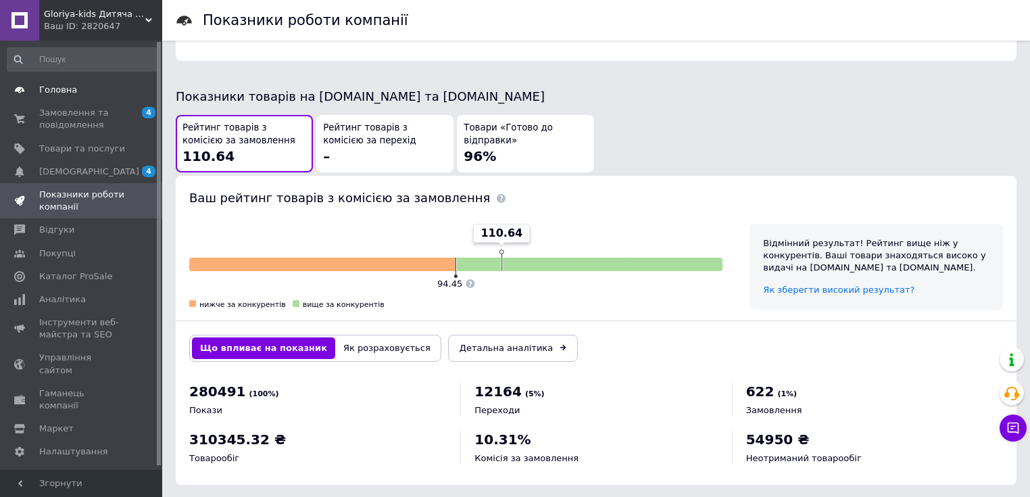
click at [62, 89] on span "Головна" at bounding box center [58, 90] width 38 height 12
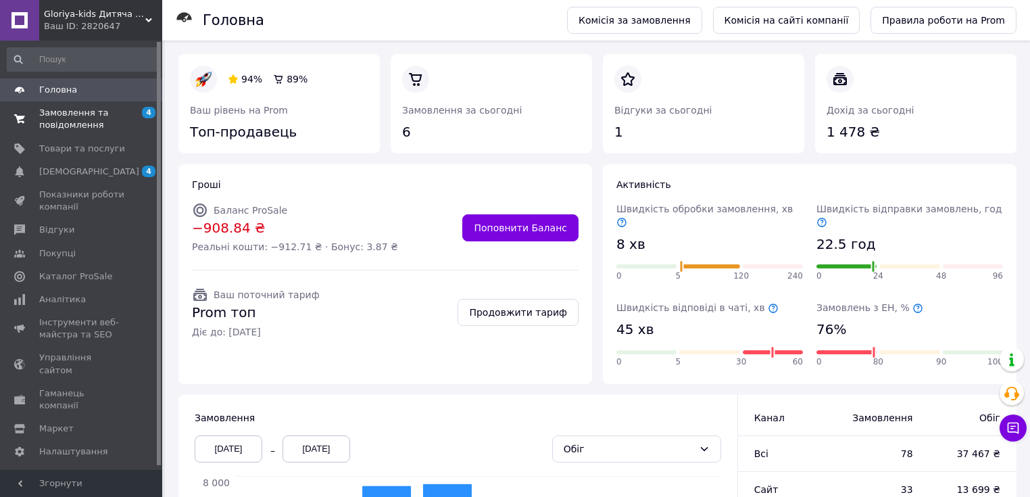
click at [66, 110] on span "Замовлення та повідомлення" at bounding box center [82, 119] width 86 height 24
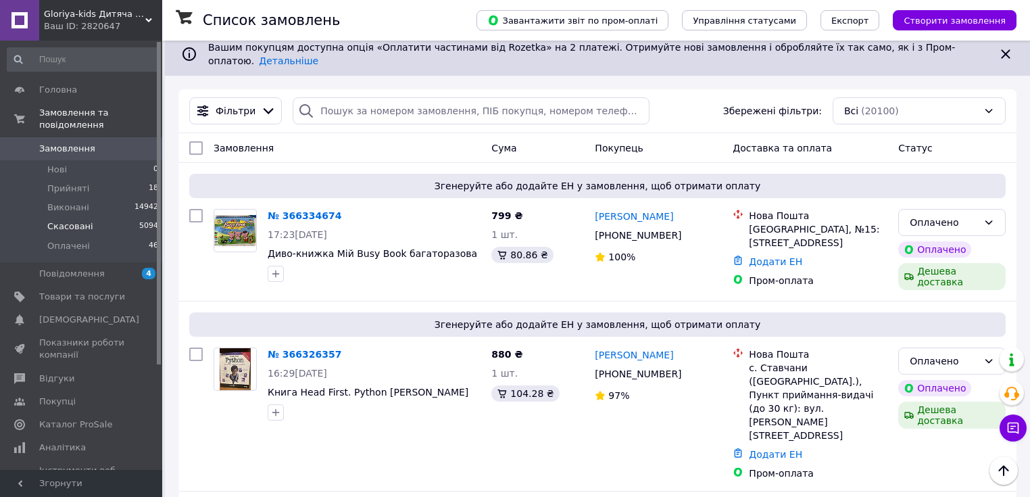
scroll to position [54, 0]
